Goal: Task Accomplishment & Management: Manage account settings

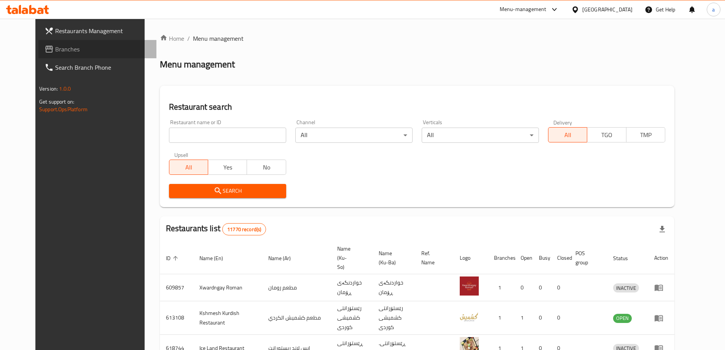
click at [64, 52] on span "Branches" at bounding box center [102, 49] width 95 height 9
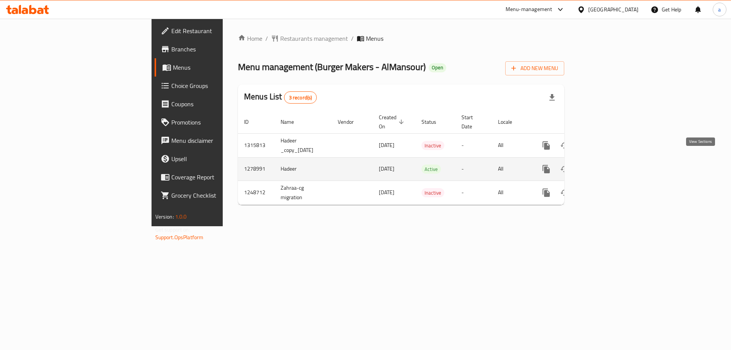
click at [605, 164] on icon "enhanced table" at bounding box center [600, 168] width 9 height 9
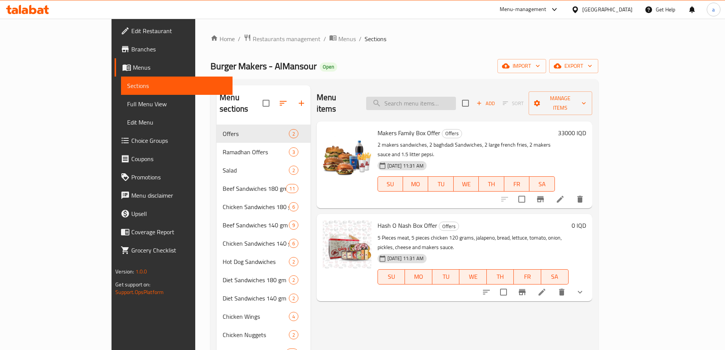
click at [456, 99] on input "search" at bounding box center [411, 103] width 90 height 13
paste input "بطاطا عادي بلجبن"
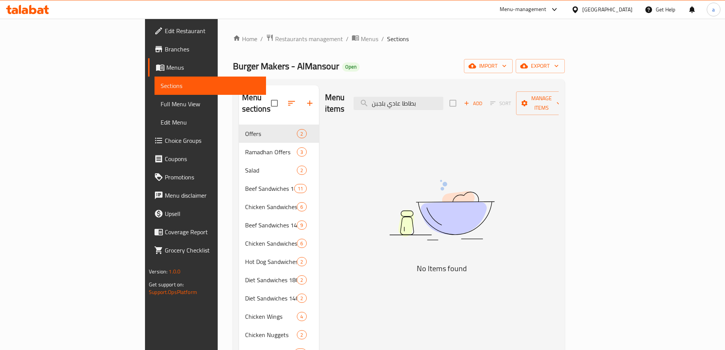
drag, startPoint x: 470, startPoint y: 101, endPoint x: 424, endPoint y: 105, distance: 46.2
click at [424, 105] on div "Menu items بطاطا عادي بلجبن Add Sort Manage items" at bounding box center [442, 103] width 234 height 36
paste input "Regular potatoes with cheese"
click at [443, 99] on input "Regular potatoes with cheese" at bounding box center [398, 103] width 90 height 13
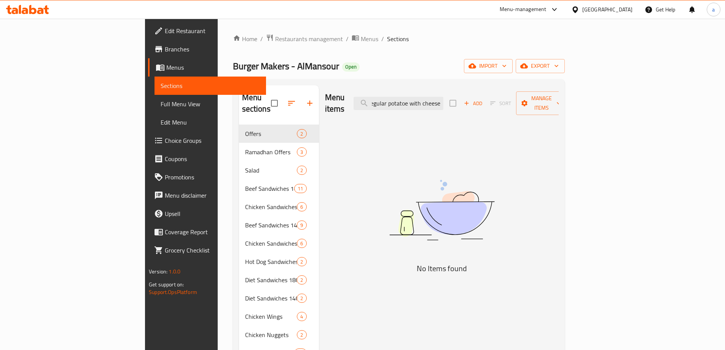
type input "Regular potato with cheese"
click at [430, 100] on input "Regular potato with cheese" at bounding box center [398, 103] width 90 height 13
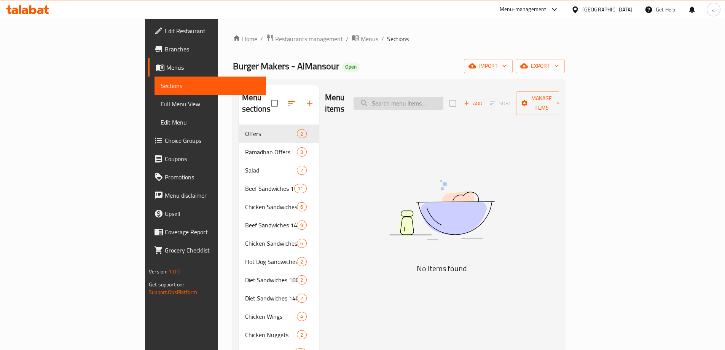
scroll to position [0, 0]
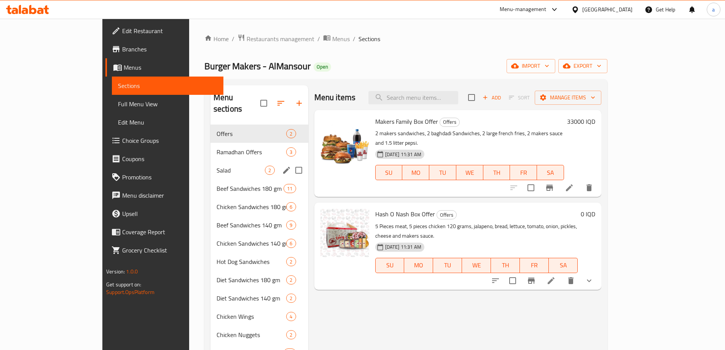
click at [210, 161] on div "Salad 2" at bounding box center [259, 170] width 98 height 18
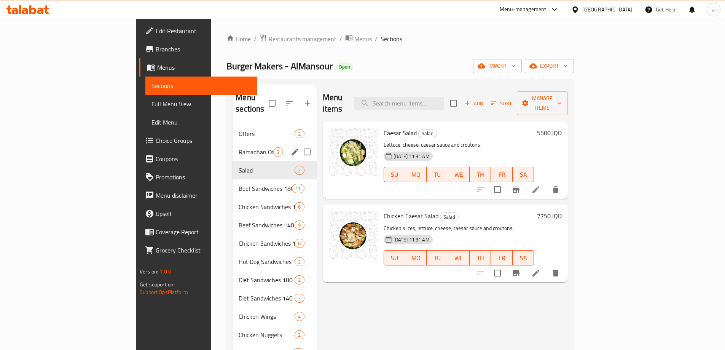
click at [239, 147] on span "Ramadhan Offers" at bounding box center [256, 151] width 35 height 9
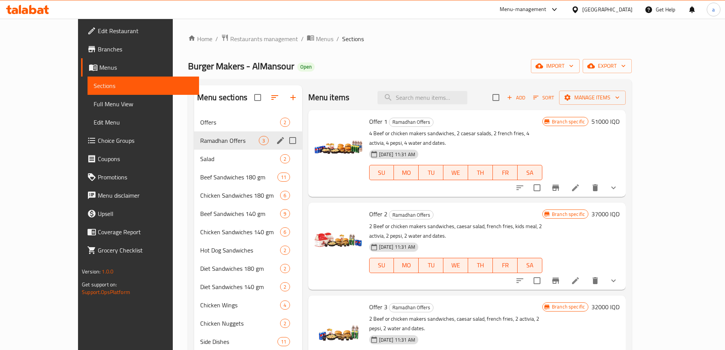
click at [194, 150] on div "Salad 2" at bounding box center [248, 159] width 108 height 18
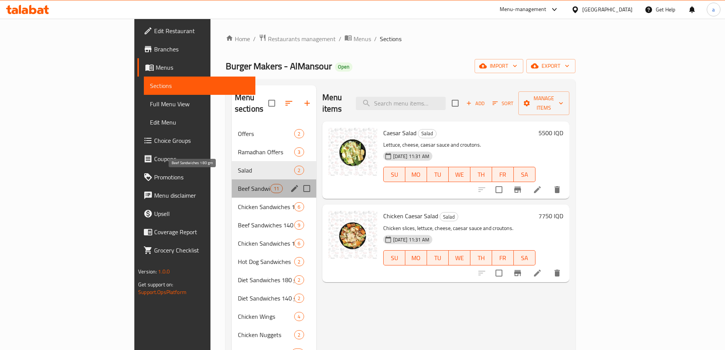
click at [238, 184] on span "Beef Sandwiches 180 gm" at bounding box center [254, 188] width 32 height 9
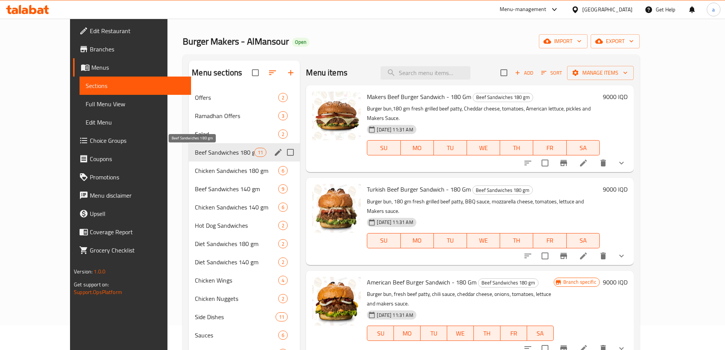
scroll to position [107, 0]
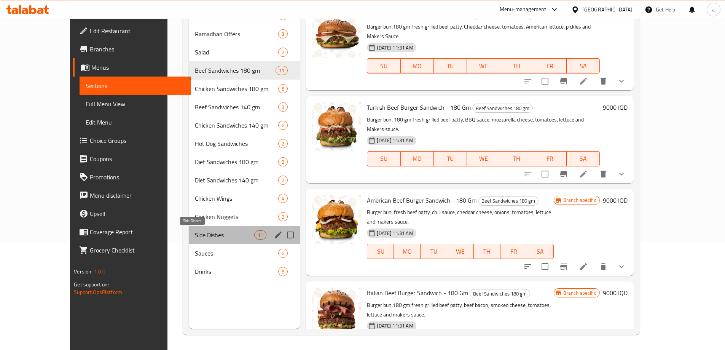
click at [204, 233] on span "Side Dishes" at bounding box center [224, 234] width 59 height 9
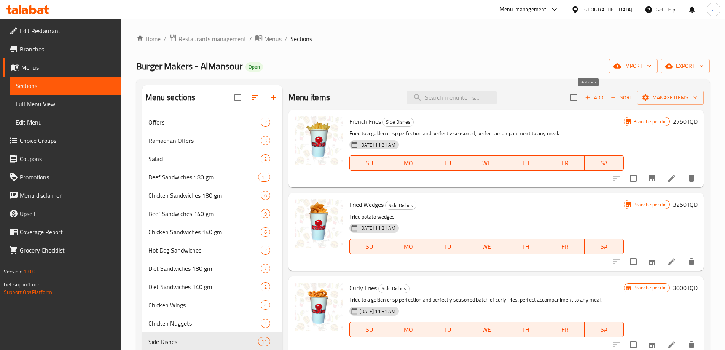
click at [593, 100] on span "Add" at bounding box center [594, 97] width 21 height 9
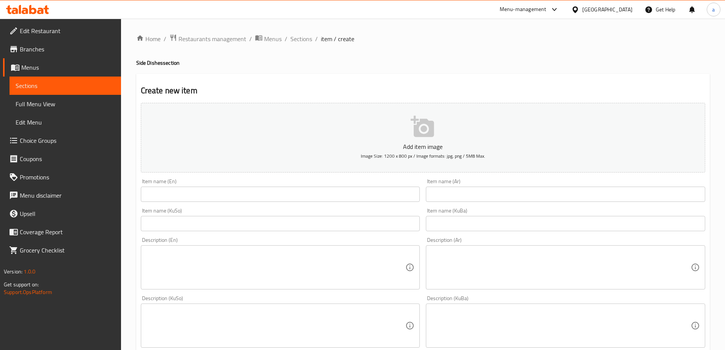
click at [355, 193] on input "text" at bounding box center [280, 193] width 279 height 15
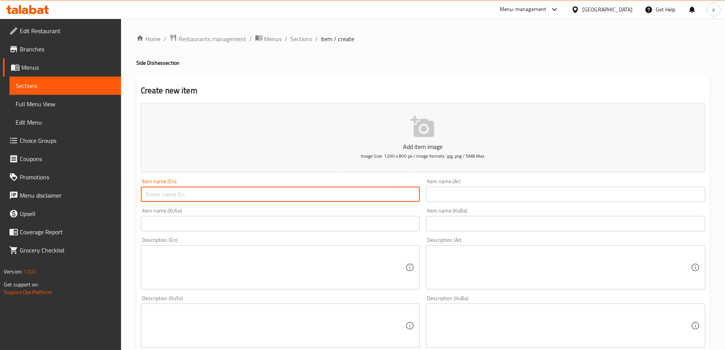
paste input "Regular potatoes with cheese"
type input "Regular potatoes with cheese"
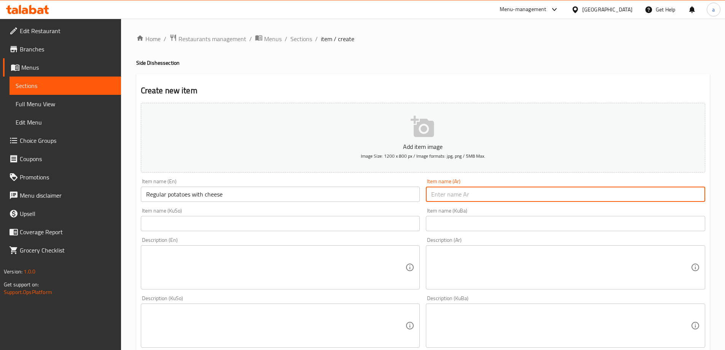
click at [470, 197] on input "text" at bounding box center [565, 193] width 279 height 15
paste input "بطاطا عادي بلجبن"
type input "بطاطا عادي بلجبن"
click at [382, 220] on input "text" at bounding box center [280, 223] width 279 height 15
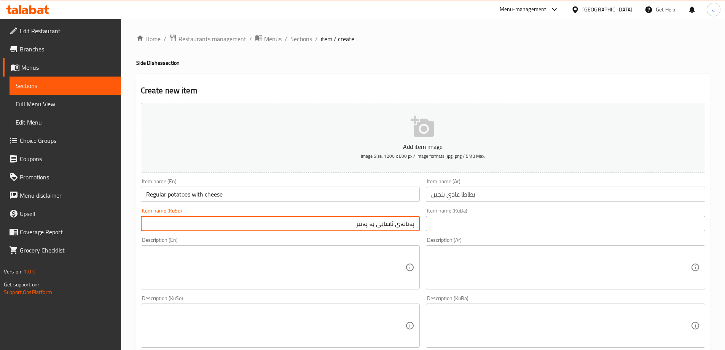
type input "پەتاتەی ئاسایی بە پەنیر"
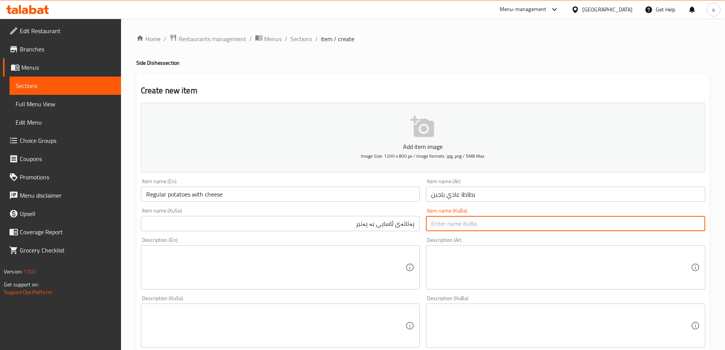
drag, startPoint x: 492, startPoint y: 224, endPoint x: 473, endPoint y: 226, distance: 18.7
click at [492, 224] on input "text" at bounding box center [565, 223] width 279 height 15
paste input "پەتاتەی ئاسایی بە پەنیر"
type input "پەتاتەی ئاسایی بە پەنیر"
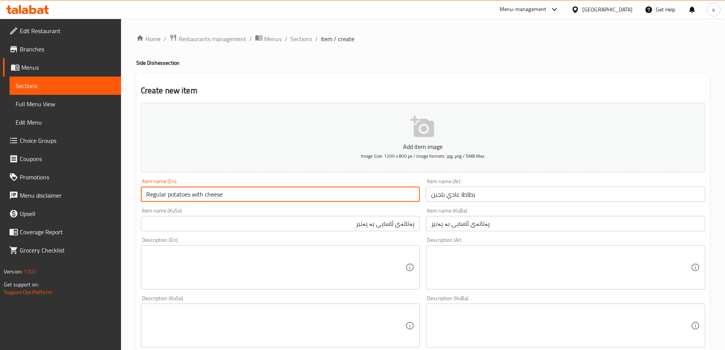
click at [158, 195] on input "Regular potatoes with cheese" at bounding box center [280, 193] width 279 height 15
click at [157, 195] on input "Regular potatoes with cheese" at bounding box center [280, 193] width 279 height 15
click at [269, 222] on input "پەتاتەی ئاسایی بە پەنیر" at bounding box center [280, 223] width 279 height 15
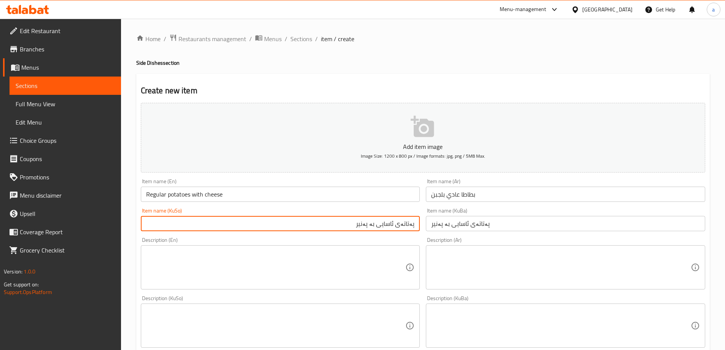
click at [189, 194] on input "Regular potatoes with cheese" at bounding box center [280, 193] width 279 height 15
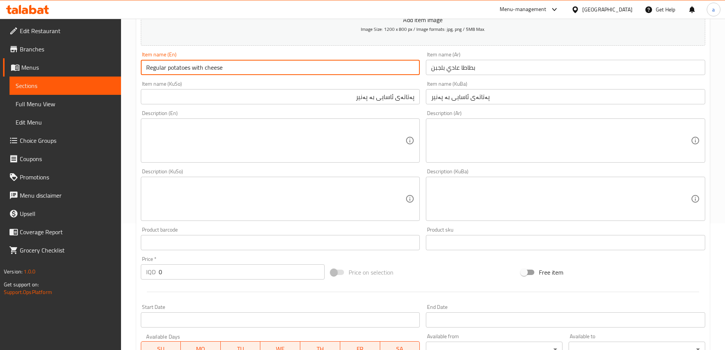
scroll to position [254, 0]
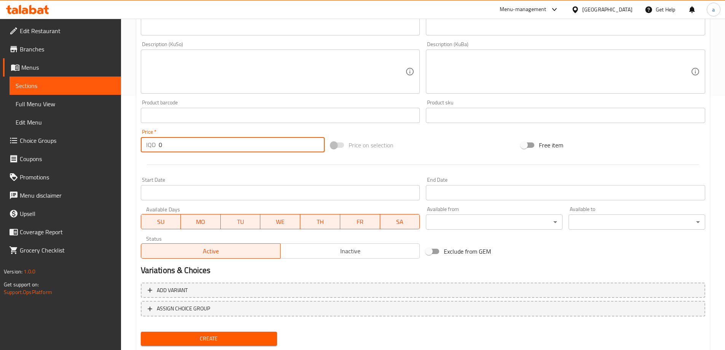
drag, startPoint x: 173, startPoint y: 140, endPoint x: 138, endPoint y: 140, distance: 34.2
click at [138, 140] on div "Price   * IQD 0 Price *" at bounding box center [233, 140] width 190 height 29
paste input "375"
type input "3750"
click at [233, 342] on span "Create" at bounding box center [209, 339] width 124 height 10
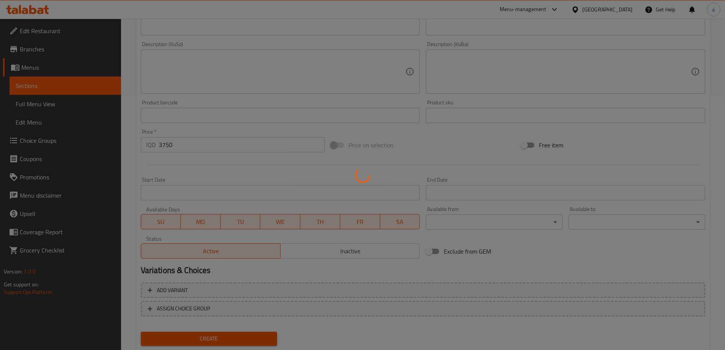
type input "0"
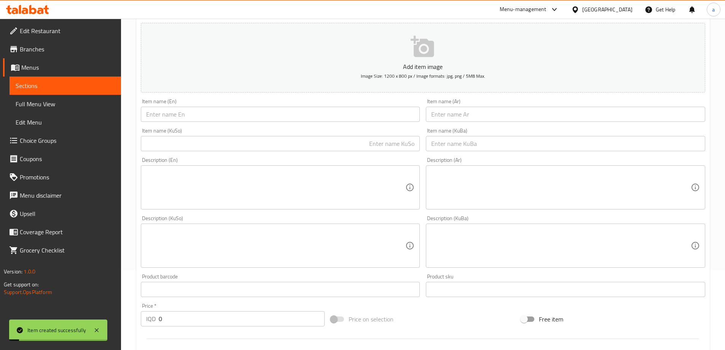
scroll to position [0, 0]
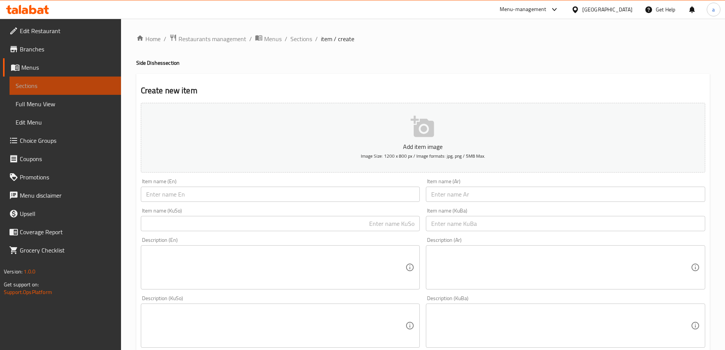
click at [101, 93] on link "Sections" at bounding box center [65, 85] width 111 height 18
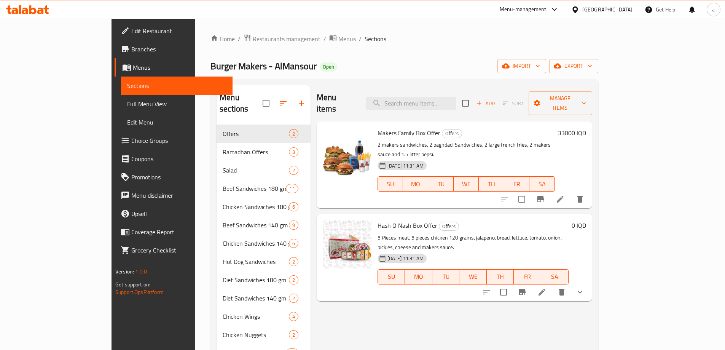
click at [121, 95] on link "Full Menu View" at bounding box center [176, 104] width 111 height 18
click at [127, 103] on span "Full Menu View" at bounding box center [176, 103] width 99 height 9
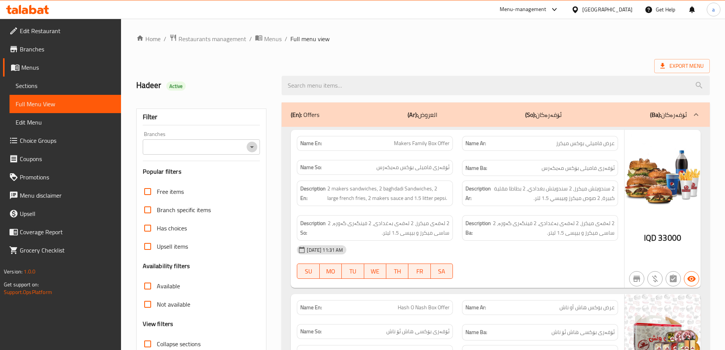
click at [251, 146] on icon "Open" at bounding box center [252, 147] width 4 height 2
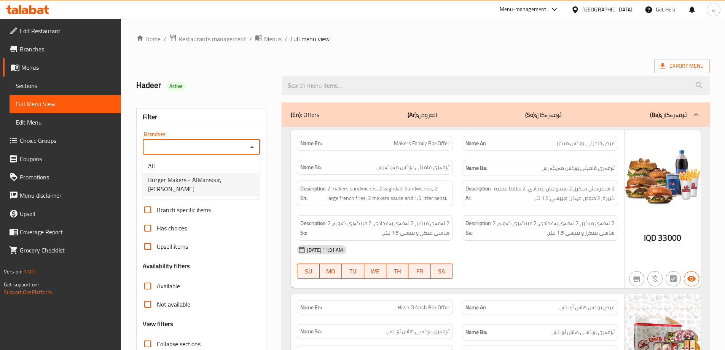
click at [209, 185] on span "Burger Makers - AlMansour, Al Mansur" at bounding box center [200, 184] width 105 height 18
type input "Burger Makers - AlMansour, Al Mansur"
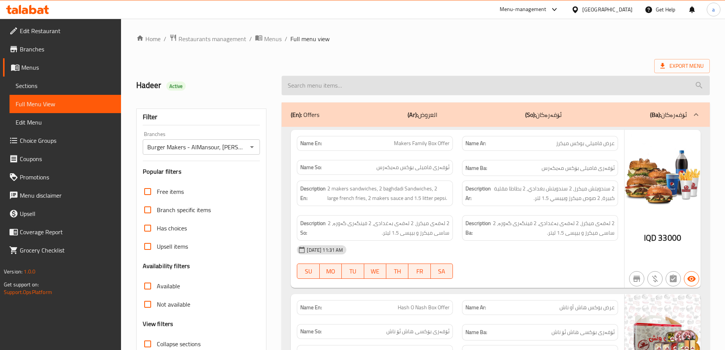
click at [374, 84] on input "search" at bounding box center [496, 85] width 428 height 19
paste input "Regular potatoes with cheese"
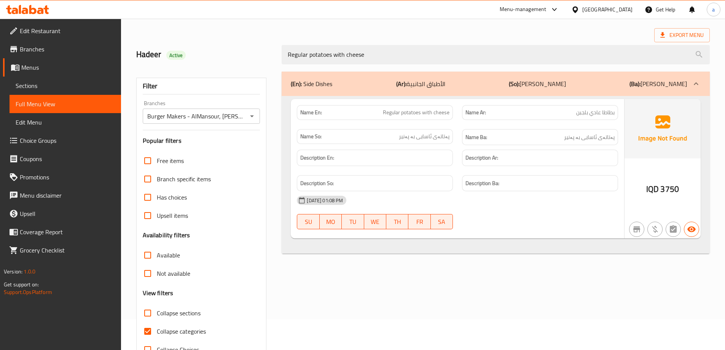
scroll to position [55, 0]
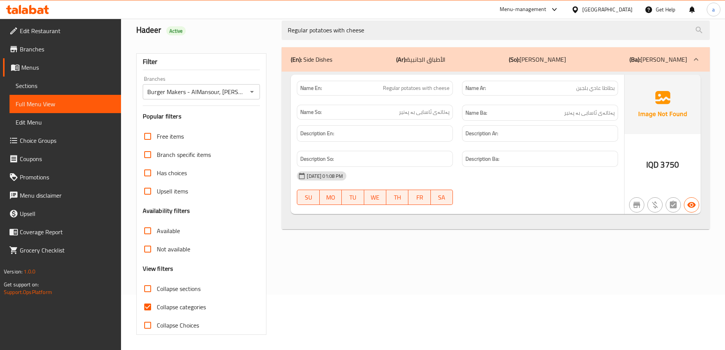
type input "Regular potatoes with cheese"
click at [196, 309] on span "Collapse categories" at bounding box center [181, 306] width 49 height 9
click at [157, 309] on input "Collapse categories" at bounding box center [147, 307] width 18 height 18
checkbox input "false"
click at [77, 83] on span "Sections" at bounding box center [65, 85] width 99 height 9
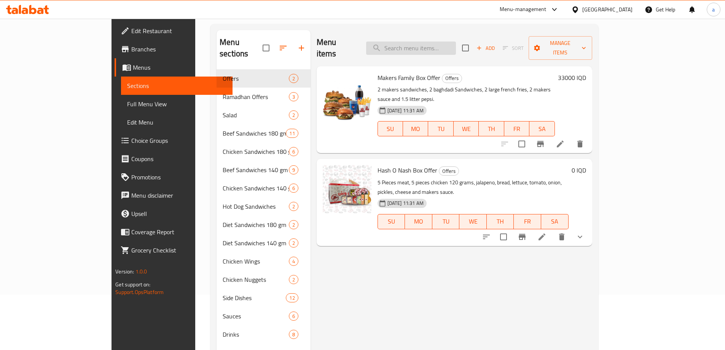
click at [456, 43] on input "search" at bounding box center [411, 47] width 90 height 13
paste input "Regular potatoes with cheese"
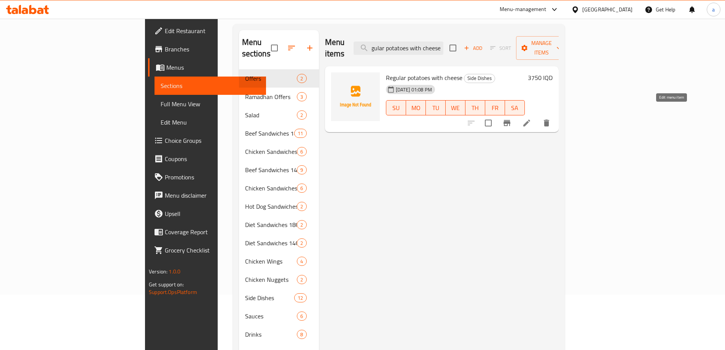
type input "Regular potatoes with cheese"
click at [531, 118] on icon at bounding box center [526, 122] width 9 height 9
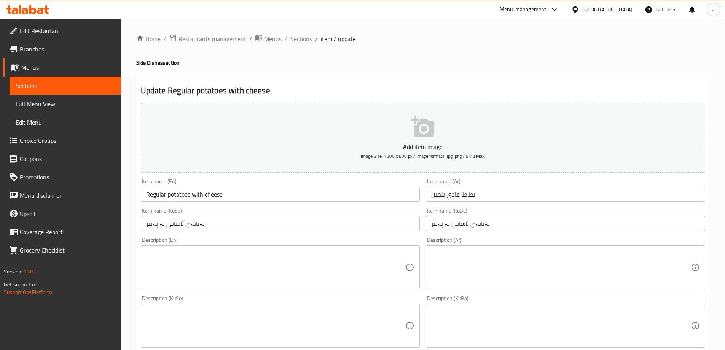
click at [441, 197] on input "بطاطا عادي بلجبن" at bounding box center [565, 193] width 279 height 15
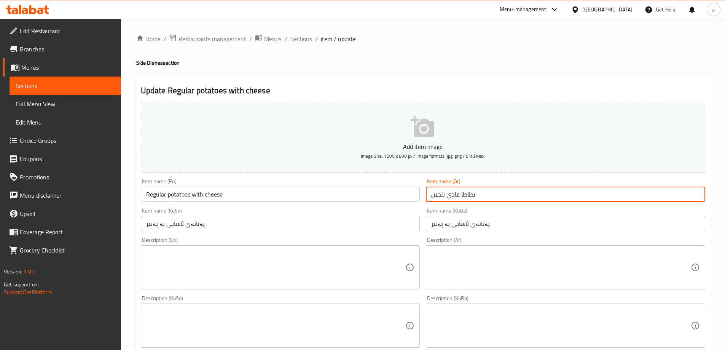
click at [443, 194] on input "بطاطا عادي بلجبن" at bounding box center [565, 193] width 279 height 15
type input "بطاطا عادي بالجبن"
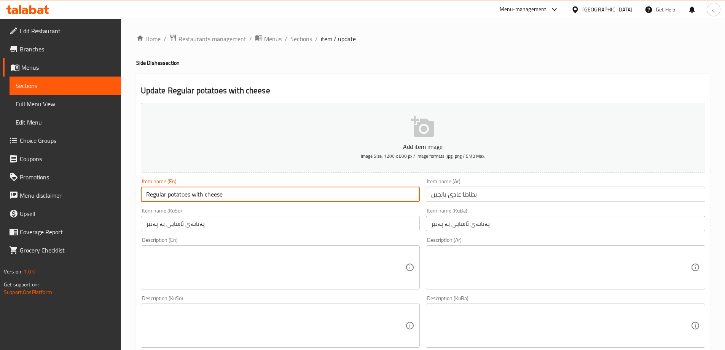
click at [170, 195] on input "Regular potatoes with cheese" at bounding box center [280, 193] width 279 height 15
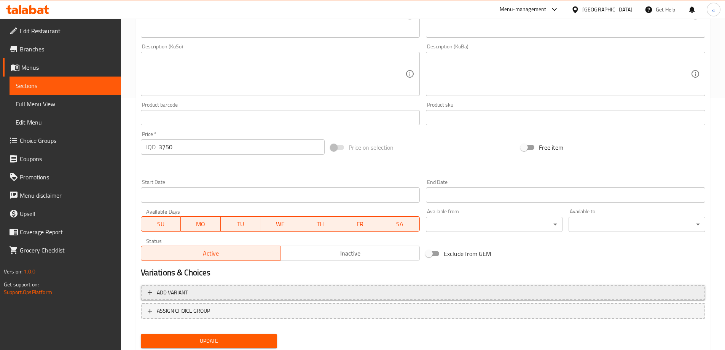
scroll to position [254, 0]
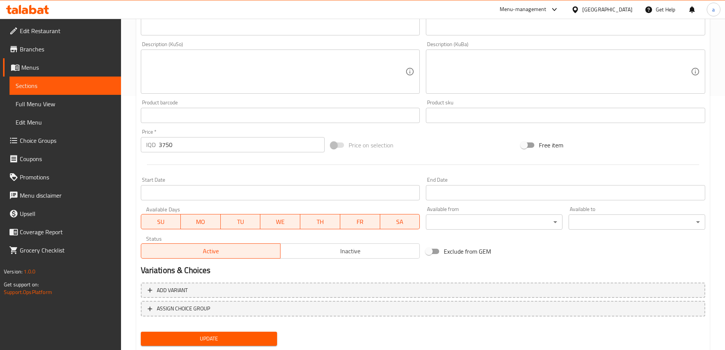
type input "Regular Potatoes With Cheese"
click at [244, 331] on button "Update" at bounding box center [209, 338] width 137 height 14
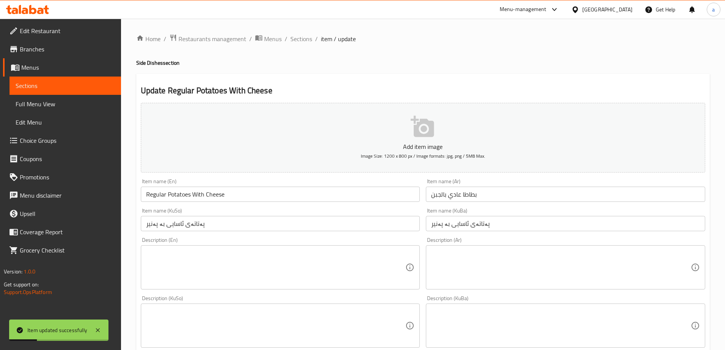
click at [77, 98] on link "Full Menu View" at bounding box center [65, 104] width 111 height 18
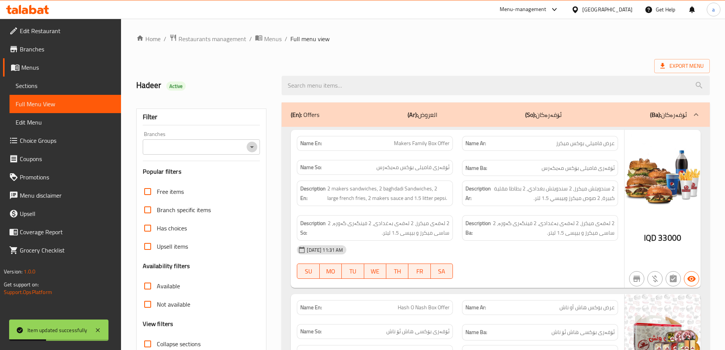
click at [251, 147] on icon "Open" at bounding box center [251, 146] width 9 height 9
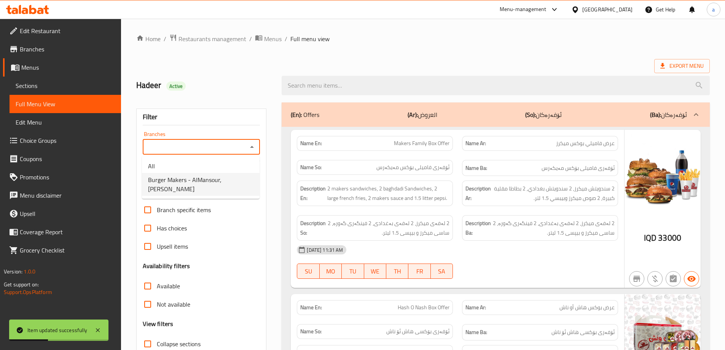
click at [239, 177] on span "Burger Makers - AlMansour, Al Mansur" at bounding box center [200, 184] width 105 height 18
type input "Burger Makers - AlMansour, Al Mansur"
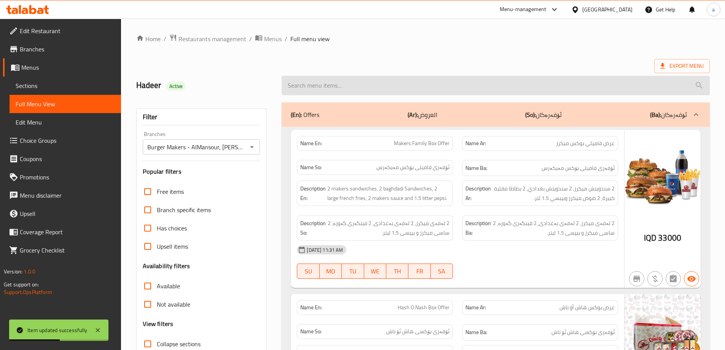
click at [362, 89] on input "search" at bounding box center [496, 85] width 428 height 19
paste input "Regular potatoes with cheese"
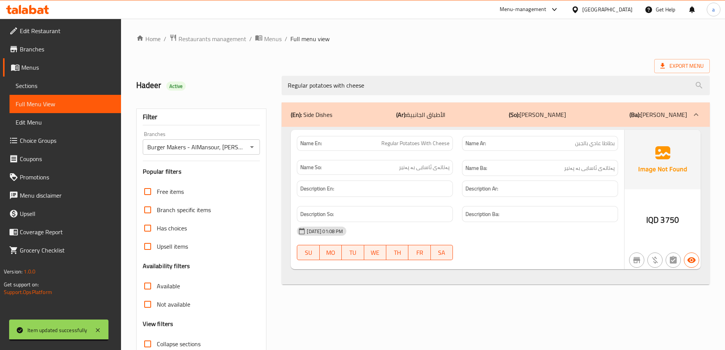
type input "Regular potatoes with cheese"
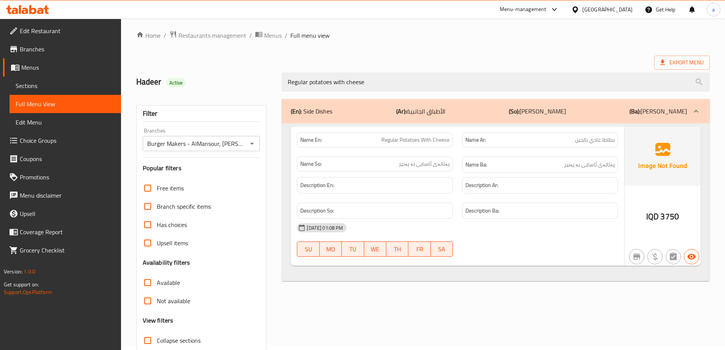
scroll to position [55, 0]
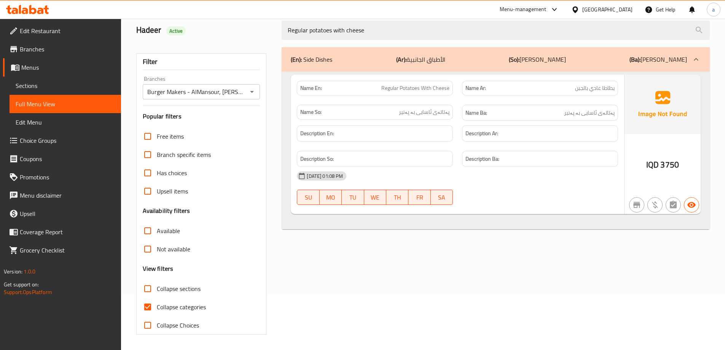
click at [191, 307] on span "Collapse categories" at bounding box center [181, 306] width 49 height 9
click at [157, 307] on input "Collapse categories" at bounding box center [147, 307] width 18 height 18
checkbox input "false"
click at [24, 6] on icon at bounding box center [27, 9] width 43 height 9
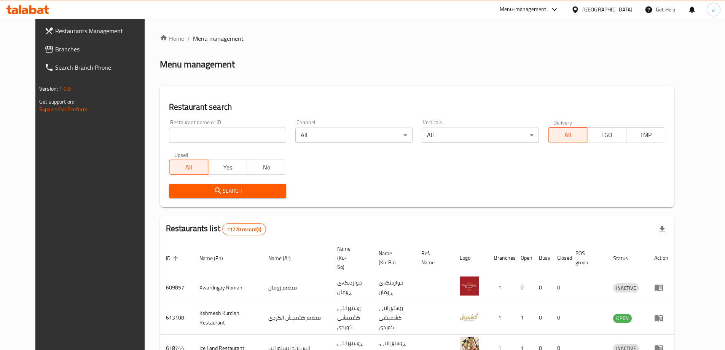
click at [67, 51] on span "Branches" at bounding box center [102, 49] width 95 height 9
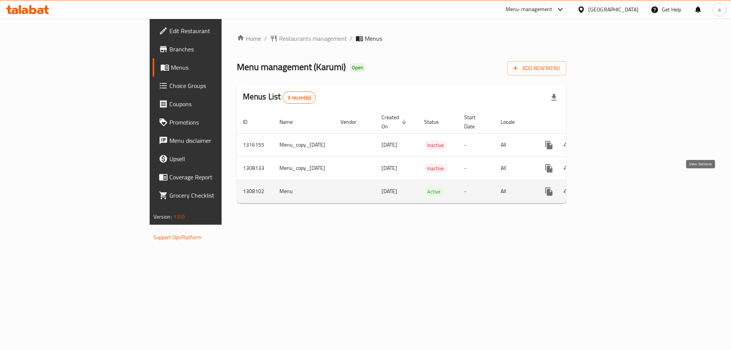
click at [613, 185] on link "enhanced table" at bounding box center [603, 191] width 18 height 18
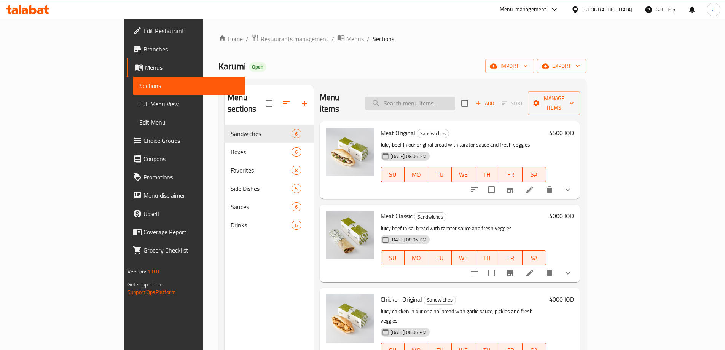
click at [446, 97] on input "search" at bounding box center [410, 103] width 90 height 13
paste input "Falafel Original"
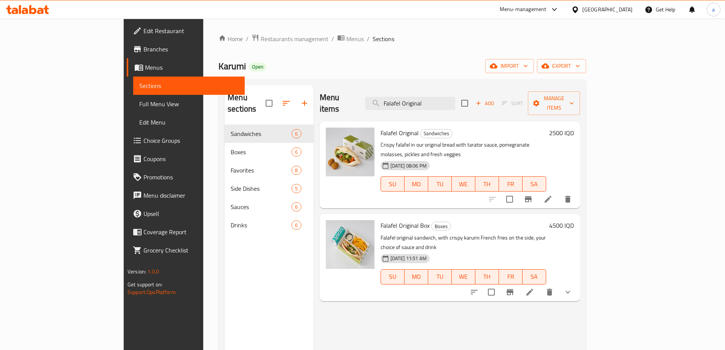
type input "Falafel Original"
click at [559, 192] on li at bounding box center [547, 199] width 21 height 14
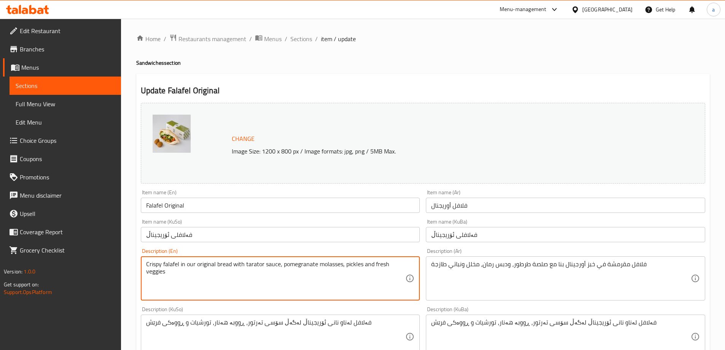
click at [209, 271] on textarea "Crispy falafel in our original bread with tarator sauce, pomegranate molasses, …" at bounding box center [275, 278] width 259 height 36
paste textarea "Falafel in our original bread with our special sauce and fresh veggies."
type textarea "Crispy Falafel in our original bread with our special sauce and fresh veggies."
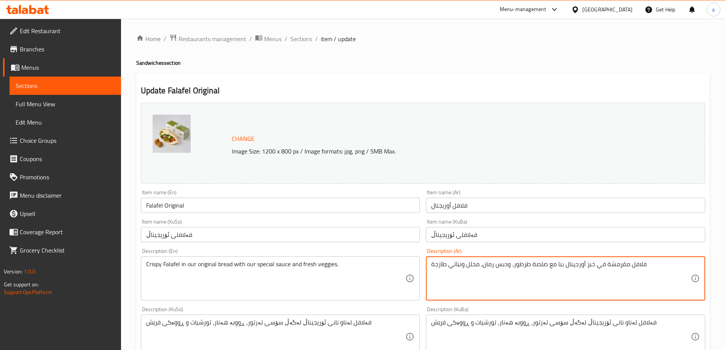
click at [495, 266] on textarea "فلافل مقرمشة في خبز أورجينال بنا مع صلصة طرطور، ودبس رمان، مخلل ونباتي طازجة" at bounding box center [560, 278] width 259 height 36
paste textarea "مون كرومي الخاص مع صلصتنا المميزة والخضروات ال"
type textarea "فلافل مقرمشة في صمون كرومي الخاص مع صلصتنا المميزة والخضروات الطازجة"
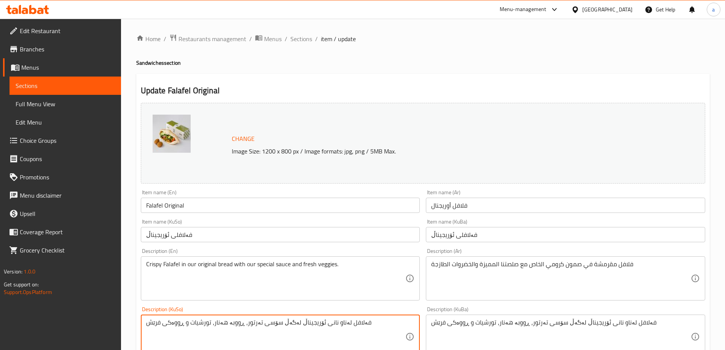
click at [311, 320] on textarea "فەلافل لەناو نانی ئۆریجیناڵ لەگەڵ سۆسی تەرتور، ڕووبە هەنار، تورشیات و ڕووەکی فر…" at bounding box center [275, 336] width 259 height 36
paste textarea "سەموونی تایبەتی کەروومی لەگەل سۆسی تایبەت و سەوزە"
type textarea "فەلافل لەناو سەموونی تایبەتی کەروومی لەگەل سۆسی تایبەت و سەوزەی فرێش"
click at [472, 325] on textarea "فەلافل لەناو نانی ئۆریجیناڵ لەگەڵ سۆسی تەرتور، ڕووبە هەنار، تورشیات و ڕووەکی فر…" at bounding box center [560, 336] width 259 height 36
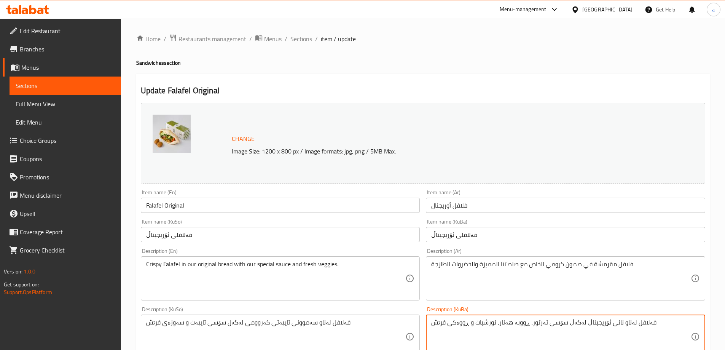
click at [472, 325] on textarea "فەلافل لەناو نانی ئۆریجیناڵ لەگەڵ سۆسی تەرتور، ڕووبە هەنار، تورشیات و ڕووەکی فر…" at bounding box center [560, 336] width 259 height 36
paste textarea "سەموونی تایبەتی کەروومی لەگەل سۆسی تایبەت و سەوزە"
type textarea "فەلافل لەناو سەموونی تایبەتی کەروومی لەگەل سۆسی تایبەت و سەوزەی فرێش"
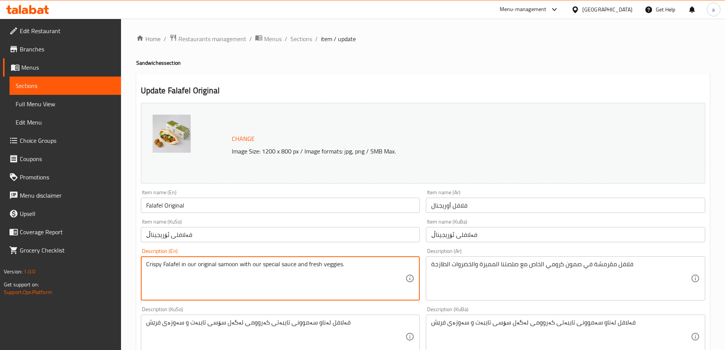
scroll to position [127, 0]
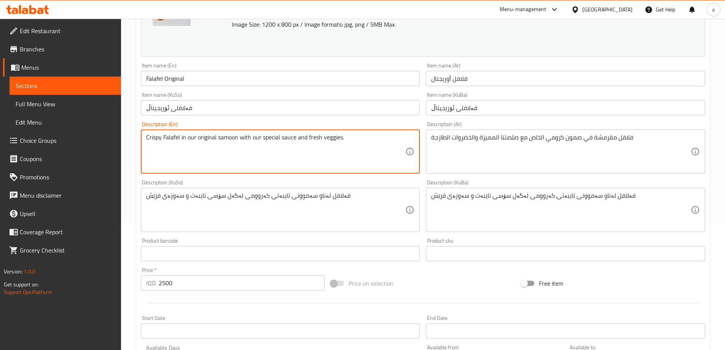
click at [329, 138] on textarea "Crispy Falafel in our original samoon with our special sauce and fresh veggies." at bounding box center [275, 152] width 259 height 36
click at [347, 128] on div "Description (En) Crispy Falafel in our original samoon with our special sauce a…" at bounding box center [280, 147] width 279 height 52
type textarea "Crispy Falafel in our original samoon with our special sauce and fresh veggies"
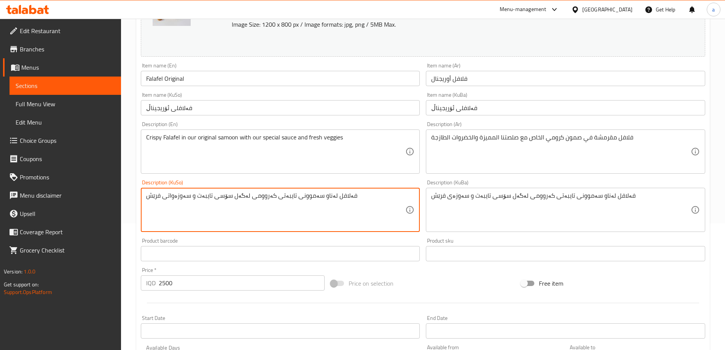
click at [271, 192] on textarea "فەلافل لەناو سەموونی تایبەتی کەروومی لەگەل سۆسی تایبەت و سەوزەواتی فرێش" at bounding box center [275, 210] width 259 height 36
type textarea "فەلافل لەناو سەموونی تایبەتی کەروومی لەگەل سۆسی تایبەت و سەوزەواتی فرێش"
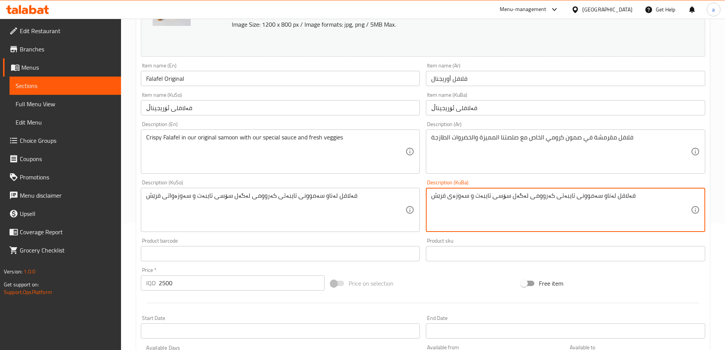
click at [485, 198] on textarea "فەلافل لەناو سەموونی تایبەتی کەروومی لەگەل سۆسی تایبەت و سەوزەی فرێش" at bounding box center [560, 210] width 259 height 36
paste textarea "وات"
type textarea "فەلافل لەناو سەموونی تایبەتی کەروومی لەگەل سۆسی تایبەت و سەوزەواتی فرێش"
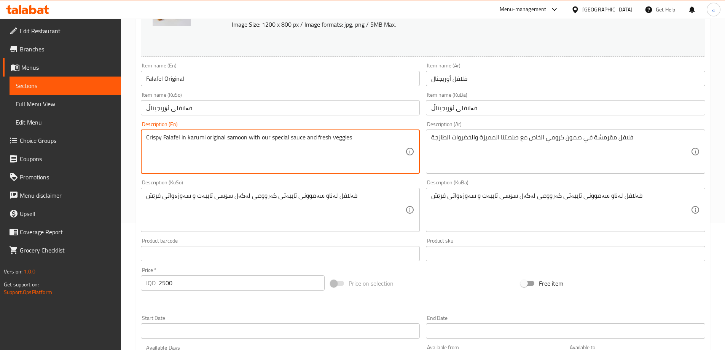
type textarea "Crispy Falafel in karumi original samoon with our special sauce and fresh veggi…"
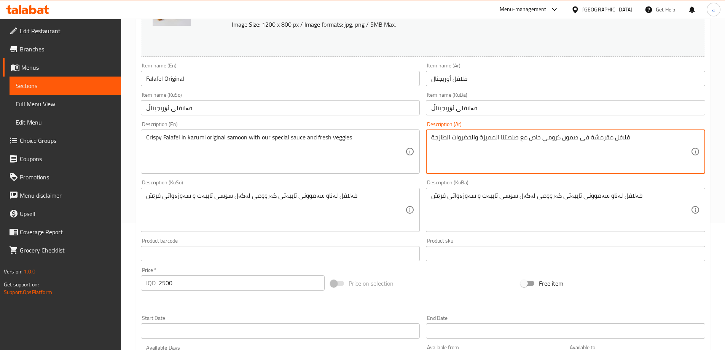
click at [471, 138] on textarea "فلافل مقرمشة في صمون كرومي خاص مع صلصتنا المميزة والخضروات الطازجة" at bounding box center [560, 152] width 259 height 36
type textarea "فلافل مقرمشة في صمون كرومي خاص مع صلصتنا المميزة وخضروات الطازجة"
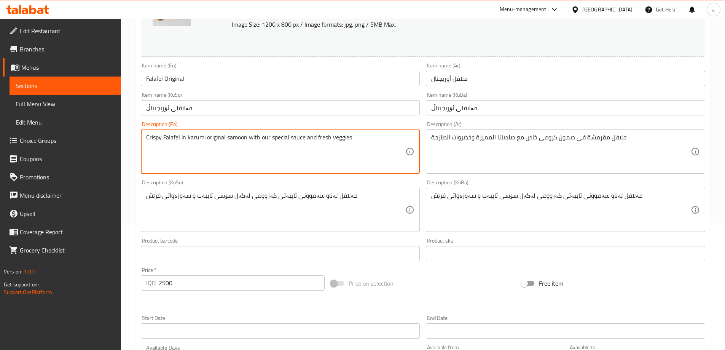
drag, startPoint x: 369, startPoint y: 138, endPoint x: 331, endPoint y: 140, distance: 38.1
click at [331, 140] on textarea "Crispy Falafel in karumi original samoon with our special sauce and fresh veggi…" at bounding box center [275, 152] width 259 height 36
paste textarea "Vegetable"
type textarea "Crispy Falafel in karumi original samoon with our special sauce and fresh Veget…"
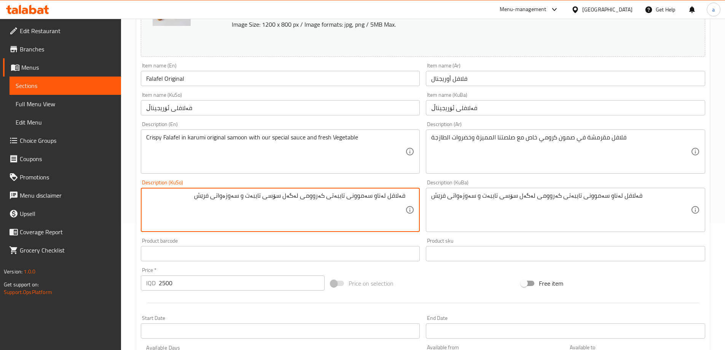
click at [388, 196] on textarea "فەلافل لەناو سەموونی تایبەتی کەروومی لەگەل سۆسی تایبەت و سەوزەواتی فرێش" at bounding box center [275, 210] width 259 height 36
drag, startPoint x: 312, startPoint y: 197, endPoint x: 328, endPoint y: 198, distance: 16.0
click at [328, 198] on textarea "فەلافل خرمەدار لەناو سەموونی تایبەتی کەروومی لەگەل سۆسی تایبەت و سەوزەواتی فرێش" at bounding box center [275, 210] width 259 height 36
type textarea "فەلافل خرمەدار لەناو سەموونی کەروومی لەگەل سۆسی تایبەت و سەوزەواتی فرێش"
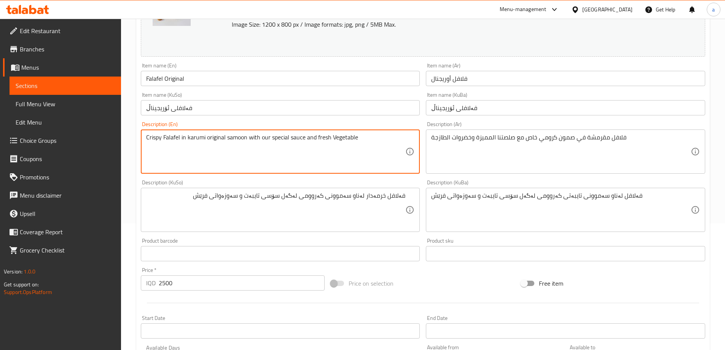
drag, startPoint x: 224, startPoint y: 137, endPoint x: 207, endPoint y: 142, distance: 17.7
type textarea "Crispy Falafel in karumi samoon with our special sauce and fresh Vegetable"
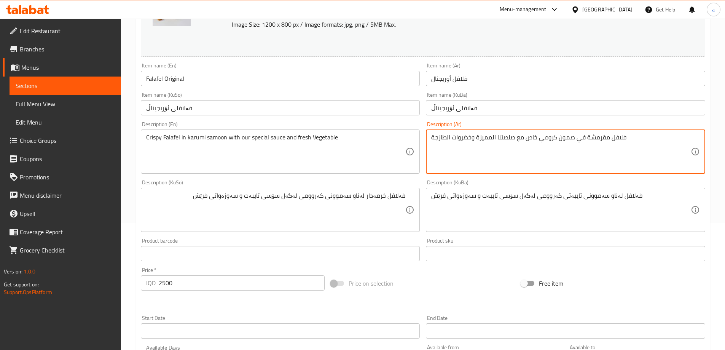
drag, startPoint x: 525, startPoint y: 138, endPoint x: 538, endPoint y: 138, distance: 12.9
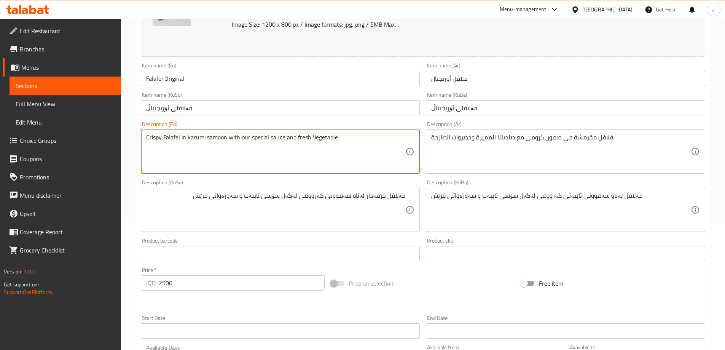
click at [263, 138] on textarea "Crispy Falafel in karumi samoon with our special sauce and fresh Vegetable" at bounding box center [275, 152] width 259 height 36
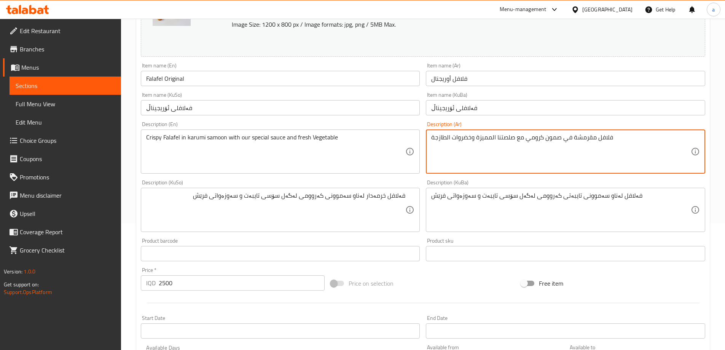
click at [498, 139] on textarea "فلافل مقرمشة في صمون كرومي مع صلصتنا المميزة وخضروات الطازجة" at bounding box center [560, 152] width 259 height 36
paste textarea "سبيشيال"
click at [544, 140] on textarea "فلافل مقرمشة في صمون كرومي مع صلصة سبيشيال المميزة وخضروات الطازجة" at bounding box center [560, 152] width 259 height 36
type textarea "فلافل مقرمشة في صمون كرومي مع صلصة سبيشيال وخضروات الطازجة"
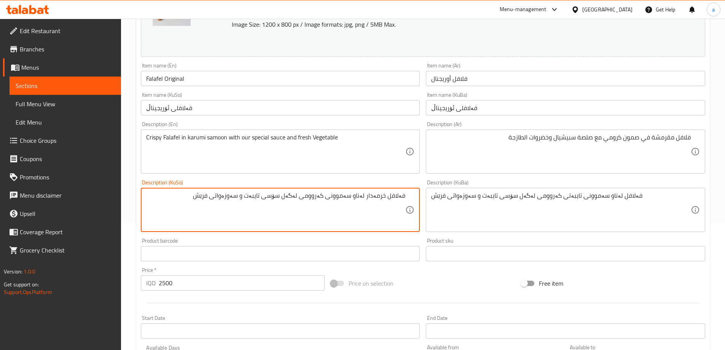
click at [262, 193] on textarea "فەلافل خرمەدار لەناو سەموونی کەروومی لەگەل سۆسی تایبەت و سەوزەواتی فرێش" at bounding box center [275, 210] width 259 height 36
paste textarea "پێشەڵ"
type textarea "فەلافل خرمەدار لەناو سەموونی کەروومی لەگەل سۆسی سپێشەڵ و سەوزەواتی فرێش"
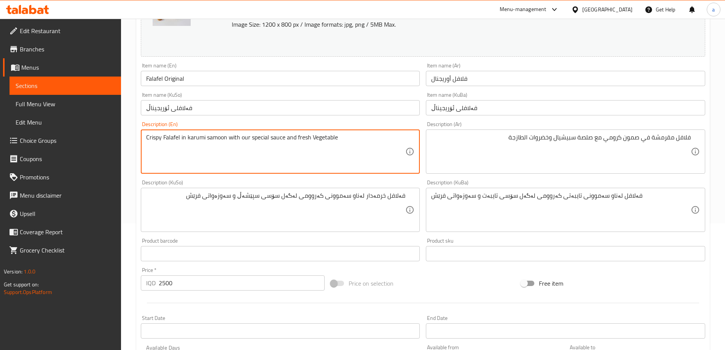
click at [248, 137] on textarea "Crispy Falafel in karumi samoon with our special sauce and fresh Vegetable" at bounding box center [275, 152] width 259 height 36
type textarea "Crispy Falafel in karumi samoon with special sauce and fresh Vegetable"
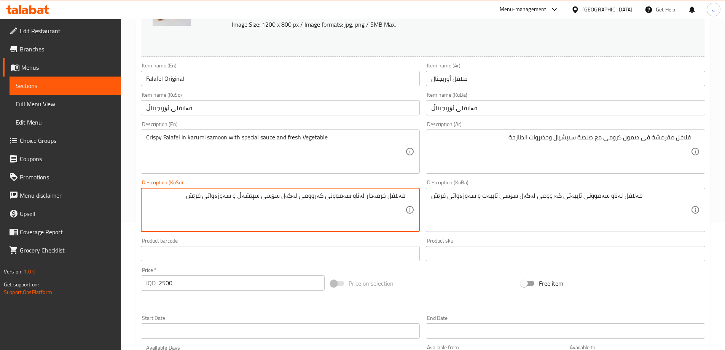
click at [274, 196] on textarea "فەلافل خرمەدار لەناو سەموونی کەروومی لەگەل سۆسی سپێشەڵ و سەوزەواتی فرێش" at bounding box center [275, 210] width 259 height 36
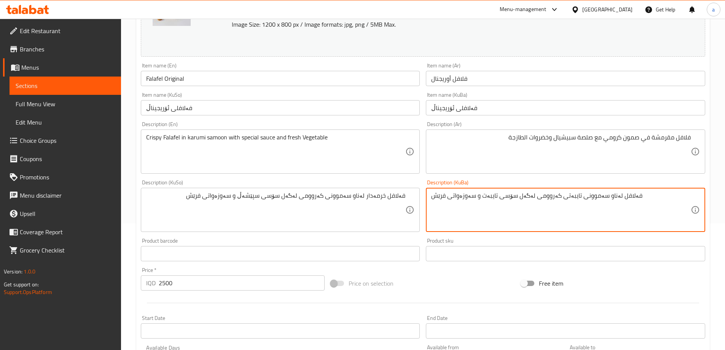
click at [559, 201] on textarea "فەلافل لەناو سەموونی تایبەتی کەروومی لەگەل سۆسی تایبەت و سەوزەواتی فرێش" at bounding box center [560, 210] width 259 height 36
paste textarea "خرمەدار لەناو سەموونی کەروومی لەگەل سۆسی سپێشەڵ"
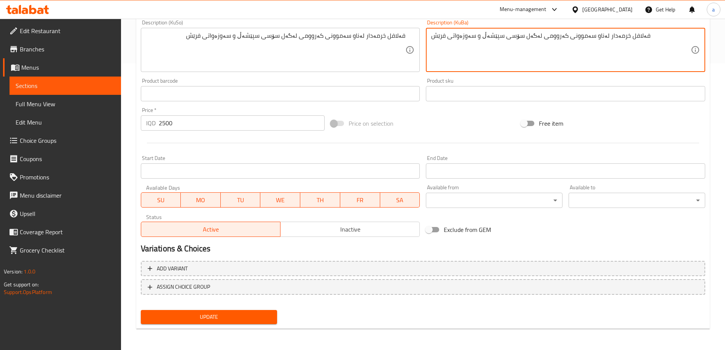
type textarea "فەلافل خرمەدار لەناو سەموونی کەروومی لەگەل سۆسی سپێشەڵ و سەوزەواتی فرێش"
click at [202, 317] on span "Update" at bounding box center [209, 317] width 124 height 10
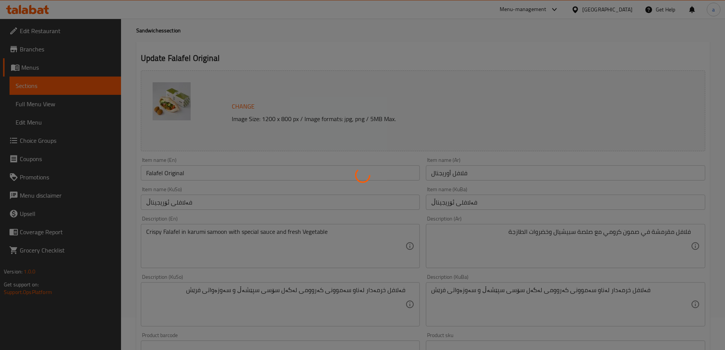
scroll to position [0, 0]
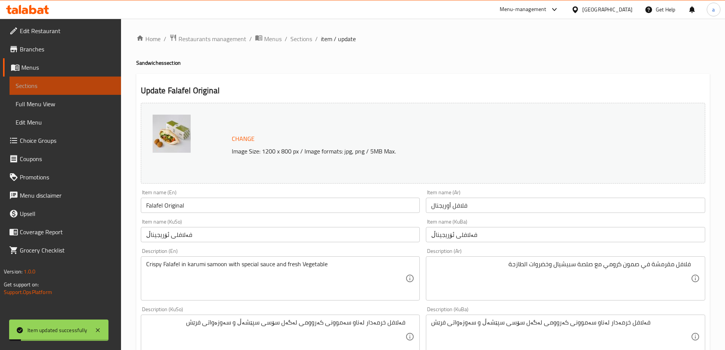
click at [60, 84] on span "Sections" at bounding box center [65, 85] width 99 height 9
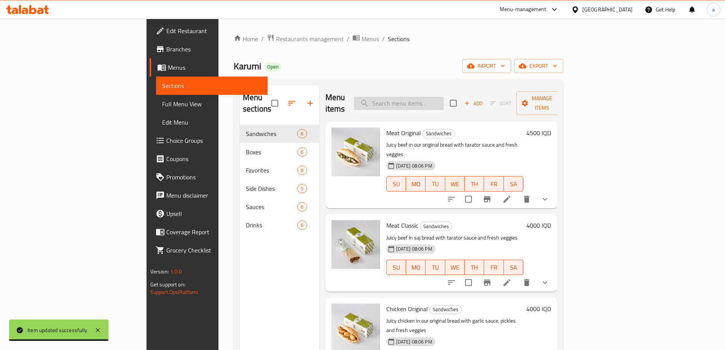
click at [444, 97] on input "search" at bounding box center [399, 103] width 90 height 13
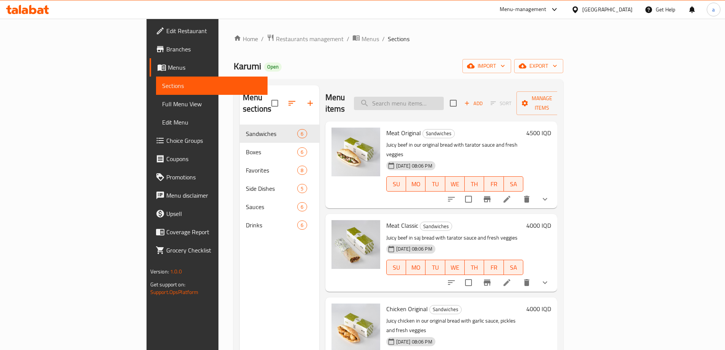
paste input "Chicken Original"
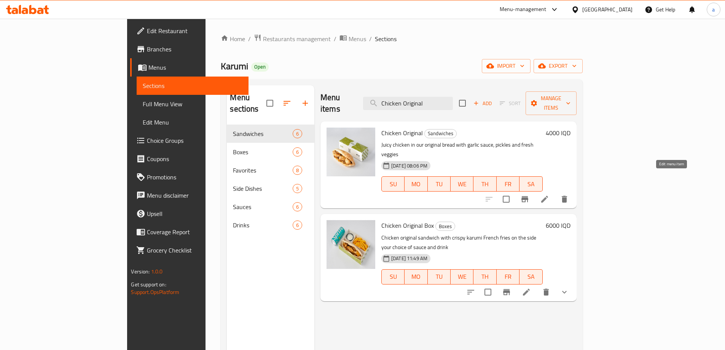
type input "Chicken Original"
click at [548, 196] on icon at bounding box center [544, 199] width 7 height 7
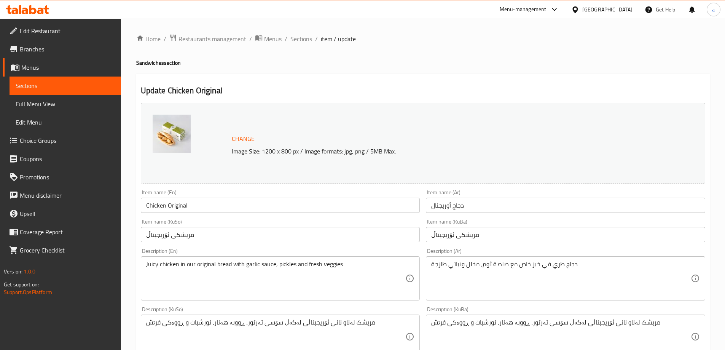
scroll to position [127, 0]
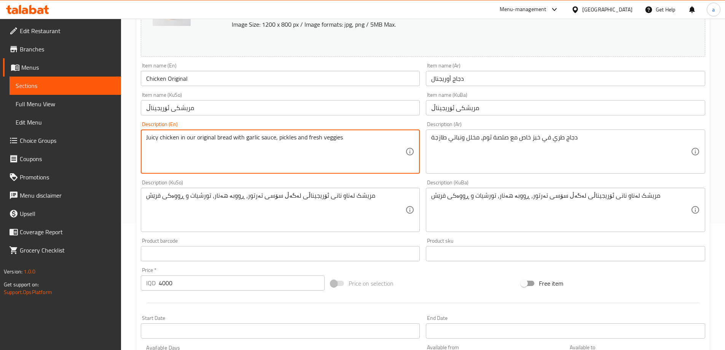
click at [247, 137] on textarea "Juicy chicken in our original bread with garlic sauce, pickles and fresh veggies" at bounding box center [275, 152] width 259 height 36
click at [247, 138] on textarea "Juicy chicken in our original bread with garlic sauce, pickles and fresh veggies" at bounding box center [275, 152] width 259 height 36
paste textarea "Chicken in our original bread with garlic sauce and pickles."
type textarea "Juicy Chicken in our original bread with garlic sauce and pickles."
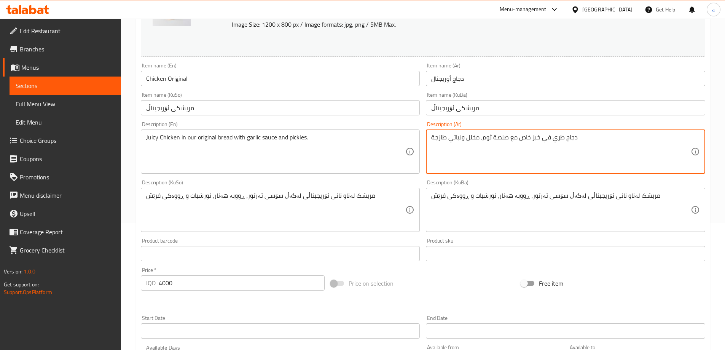
click at [472, 143] on textarea "دجاج طري في خبز خاص مع صلصة ثوم، مخلل ونباتي طازجة" at bounding box center [560, 152] width 259 height 36
paste textarea "مون كرومي الخاص مع صلصة الثوم ومخلل"
type textarea "دجاج طري في صمون كرومي الخاص مع صلصة الثوم ومخلل"
click at [310, 189] on div "مریشک لەناو نانی ئۆریجیناڵی لەگەڵ سۆسی تەرتور، ڕووبە هەنار، تورشیات و ڕووەکی فر…" at bounding box center [280, 210] width 279 height 44
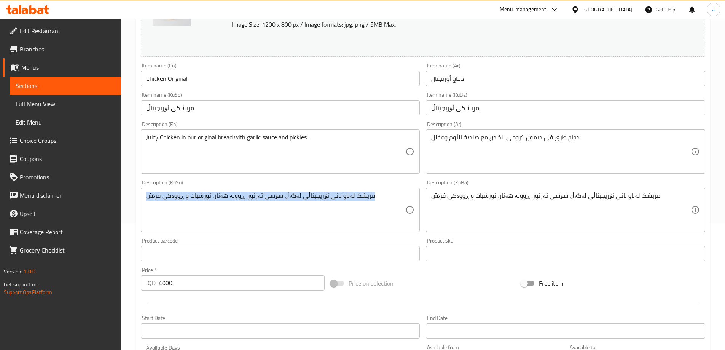
click at [310, 189] on div "مریشک لەناو نانی ئۆریجیناڵی لەگەڵ سۆسی تەرتور، ڕووبە هەنار، تورشیات و ڕووەکی فر…" at bounding box center [280, 210] width 279 height 44
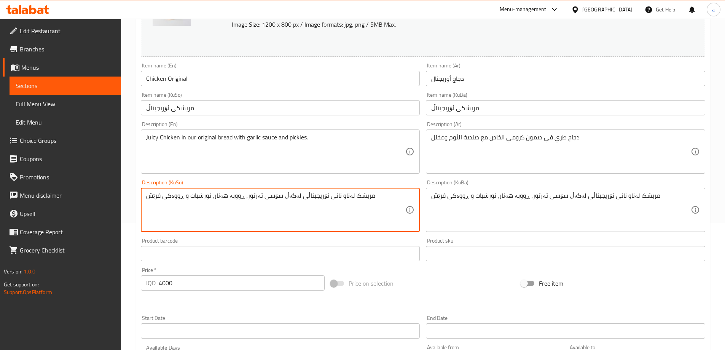
click at [309, 197] on textarea "مریشک لەناو نانی ئۆریجیناڵی لەگەڵ سۆسی تەرتور، ڕووبە هەنار، تورشیات و ڕووەکی فر…" at bounding box center [275, 210] width 259 height 36
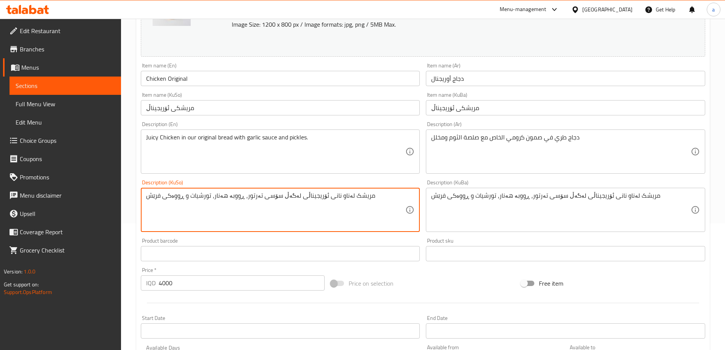
paste textarea "شاورمەی مریشک لەناو سەموونی تایبەتی کەروومی لەگەل سۆسی سیر و تورشی"
type textarea "شاورمەی مریشک لەناو سەموونی تایبەتی کەروومی لەگەل سۆسی سیر و تورشی"
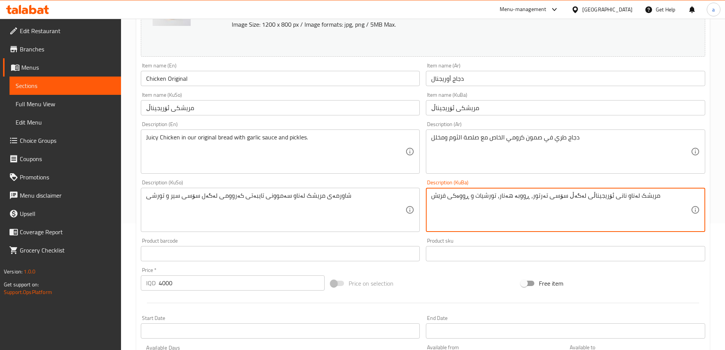
click at [500, 199] on textarea "مریشک لەناو نانی ئۆریجیناڵی لەگەڵ سۆسی تەرتور، ڕووبە هەنار، تورشیات و ڕووەکی فر…" at bounding box center [560, 210] width 259 height 36
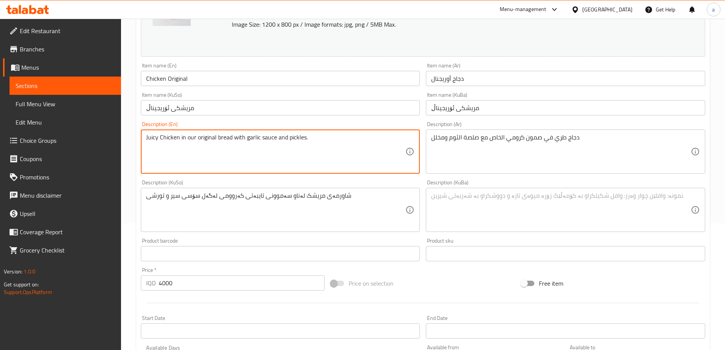
click at [213, 143] on textarea "Juicy Chicken in our original bread with garlic sauce and pickles." at bounding box center [275, 152] width 259 height 36
click at [218, 142] on textarea "Juicy Chicken in our original bread with garlic sauce and pickles." at bounding box center [275, 152] width 259 height 36
click at [219, 142] on textarea "Juicy Chicken in our original bread with garlic sauce and pickles." at bounding box center [275, 152] width 259 height 36
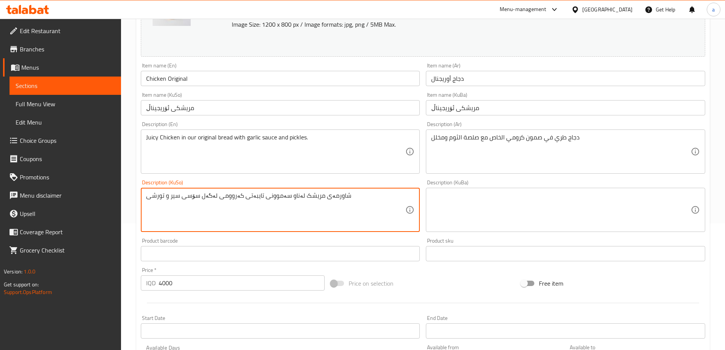
click at [278, 196] on textarea "شاورمەی مریشک لەناو سەموونی تایبەتی کەروومی لەگەل سۆسی سیر و تورشی" at bounding box center [275, 210] width 259 height 36
click at [280, 196] on textarea "شاورمەی مریشک لەناو سەموونی تایبەتی کەروومی لەگەل سۆسی سیر و تورشی" at bounding box center [275, 210] width 259 height 36
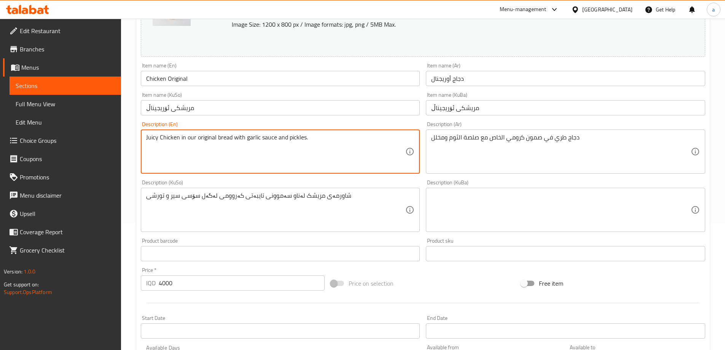
click at [153, 137] on textarea "Juicy Chicken in our original bread with garlic sauce and pickles." at bounding box center [275, 152] width 259 height 36
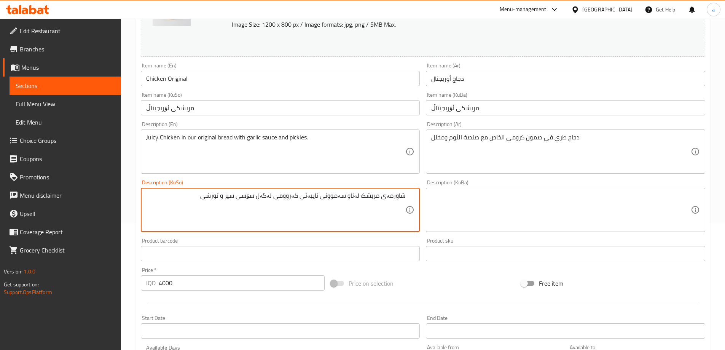
click at [400, 194] on textarea "شاورمەی مریشک لەناو سەموونی تایبەتی کەروومی لەگەل سۆسی سیر و تورشی" at bounding box center [275, 210] width 259 height 36
click at [389, 196] on textarea "مریشک لەناو سەموونی تایبەتی کەروومی لەگەل سۆسی سیر و تورشی" at bounding box center [275, 210] width 259 height 36
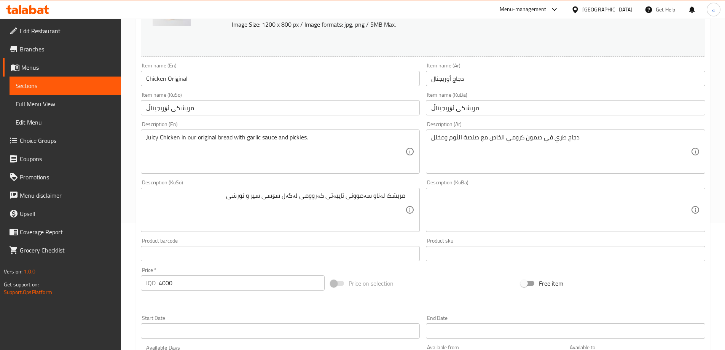
click at [388, 197] on textarea "مریشک لەناو سەموونی تایبەتی کەروومی لەگەل سۆسی سیر و تورشی" at bounding box center [275, 210] width 259 height 36
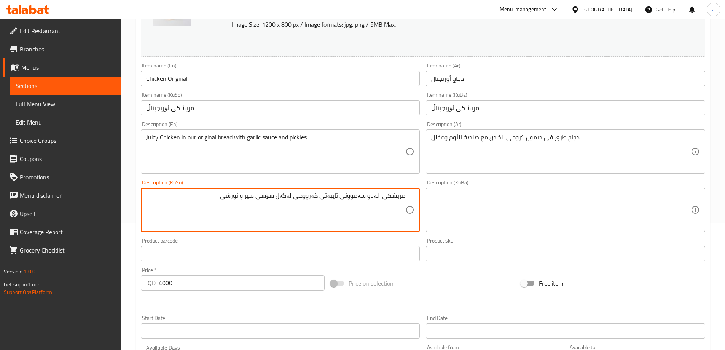
paste textarea "جوسی"
type textarea "مریشکی جوسی لەناو سەموونی تایبەتی کەروومی لەگەل سۆسی سیر و تورشی"
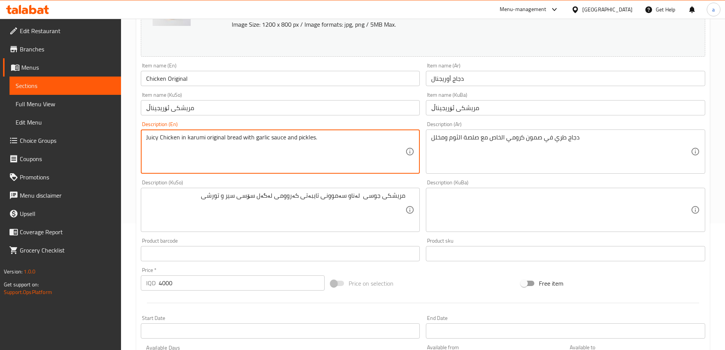
click at [224, 138] on textarea "Juicy Chicken in karumi original bread with garlic sauce and pickles." at bounding box center [275, 152] width 259 height 36
click at [220, 138] on textarea "Juicy Chicken in karumi original bread with garlic sauce and pickles." at bounding box center [275, 152] width 259 height 36
type textarea "Juicy Chicken in karumi original bread with garlic sauce and pickles."
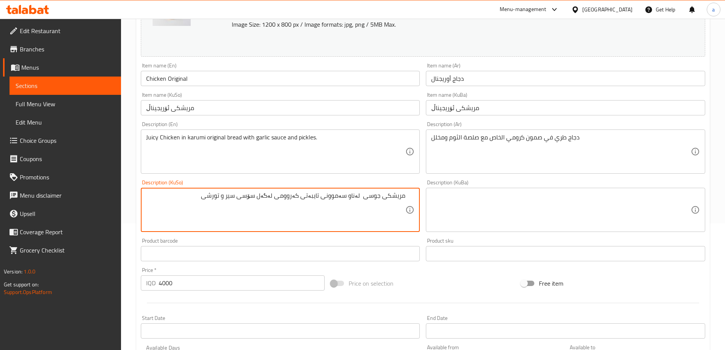
click at [312, 197] on textarea "مریشکی جوسی لەناو سەموونی تایبەتی کەروومی لەگەل سۆسی سیر و تورشی" at bounding box center [275, 210] width 259 height 36
paste textarea "ۆریجیناڵ"
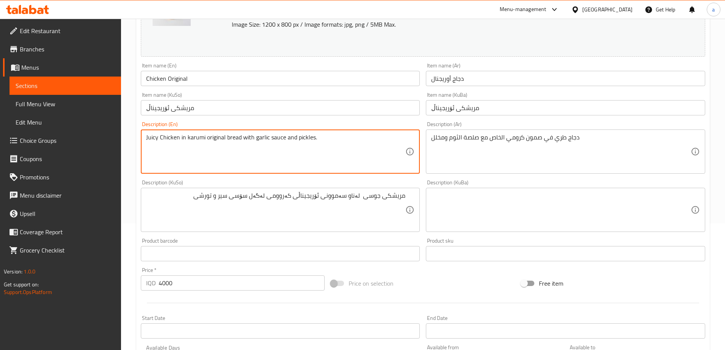
click at [262, 139] on textarea "Juicy Chicken in karumi original bread with garlic sauce and pickles." at bounding box center [275, 152] width 259 height 36
click at [266, 140] on textarea "Juicy Chicken in karumi original bread with garlic sauce and pickles." at bounding box center [275, 152] width 259 height 36
drag, startPoint x: 285, startPoint y: 138, endPoint x: 255, endPoint y: 143, distance: 30.5
click at [255, 143] on textarea "Juicy Chicken in karumi original bread with garlic sauce and pickles." at bounding box center [275, 152] width 259 height 36
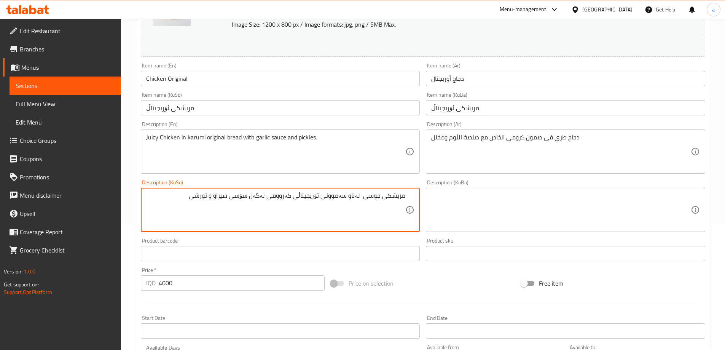
type textarea "مریشکی جوسی لەناو سەموونی ئۆریجیناڵی کەروومی لەگەل سۆسی سیراو و تورشی"
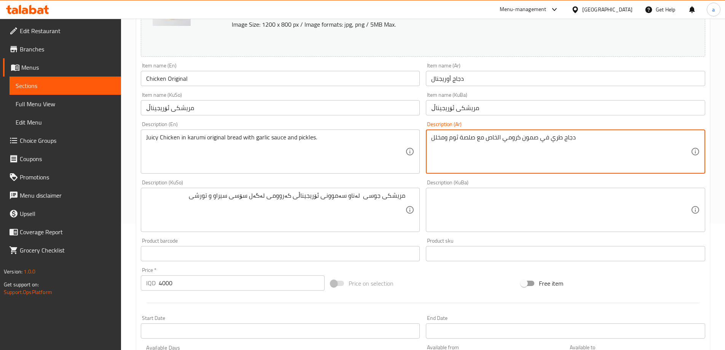
type textarea "دجاج طري في صمون كرومي الخاص مع صلصة ثوم ومخلل"
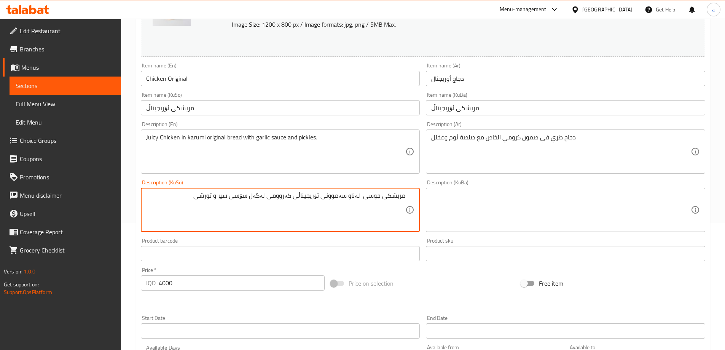
type textarea "مریشکی جوسی لەناو سەموونی ئۆریجیناڵی کەروومی لەگەل سۆسی سیر و تورشی"
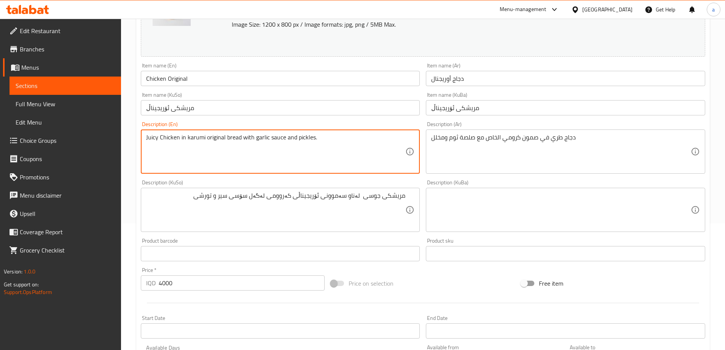
drag, startPoint x: 254, startPoint y: 137, endPoint x: 283, endPoint y: 137, distance: 28.9
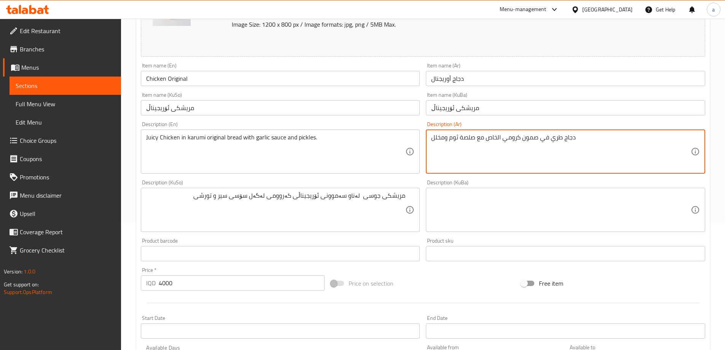
click at [578, 138] on textarea "دجاج طري في صمون كرومي الخاص مع صلصة ثوم ومخلل" at bounding box center [560, 152] width 259 height 36
click at [665, 137] on textarea "دجاج طري في صمون كرومي الخاص مع صلصة ثوم ومخلل" at bounding box center [560, 152] width 259 height 36
click at [609, 140] on textarea "دجاج جوسي في صمون كرومي الخاص مع صلصة ثوم ومخلل" at bounding box center [560, 152] width 259 height 36
paste textarea "ورجينال"
click at [579, 139] on textarea "دجاج جوسي في صمون كرومي أورجينال خاص مع صلصة ثوم ومخلل" at bounding box center [560, 152] width 259 height 36
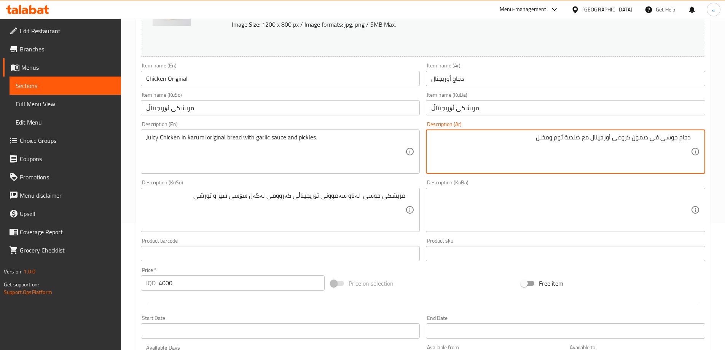
type textarea "دجاج جوسي في صمون كرومي أورجينال مع صلصة ثوم ومخلل"
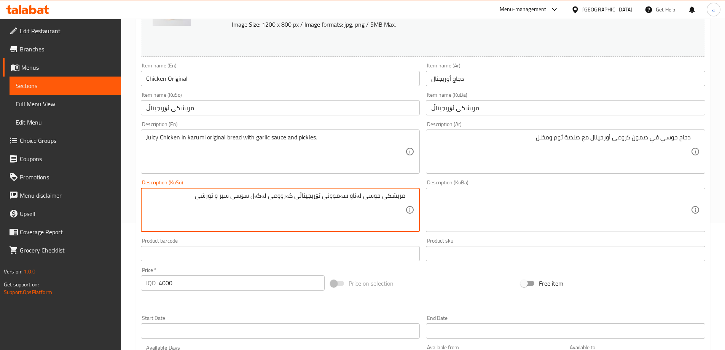
type textarea "مریشکی جوسی لەناو سەموونی ئۆریجیناڵی کەروومی لەگەل سۆسی سیر و تورشی"
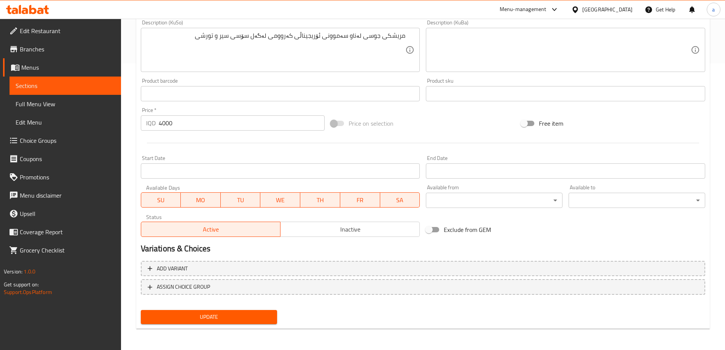
type textarea "Juicy Chicken in karumi original samoon with garlic sauce and pickles."
click at [234, 316] on span "Update" at bounding box center [209, 317] width 124 height 10
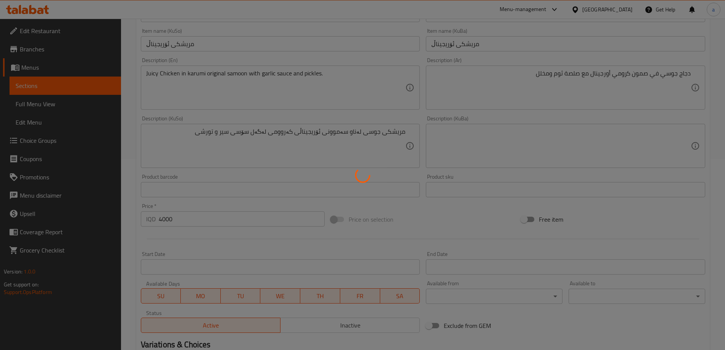
scroll to position [33, 0]
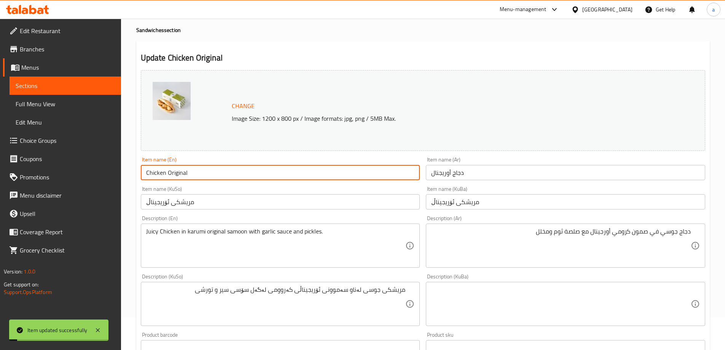
drag, startPoint x: 193, startPoint y: 174, endPoint x: 63, endPoint y: 178, distance: 129.8
click at [63, 178] on div "Edit Restaurant Branches Menus Sections Full Menu View Edit Menu Choice Groups …" at bounding box center [362, 295] width 725 height 618
click at [60, 102] on span "Full Menu View" at bounding box center [65, 103] width 99 height 9
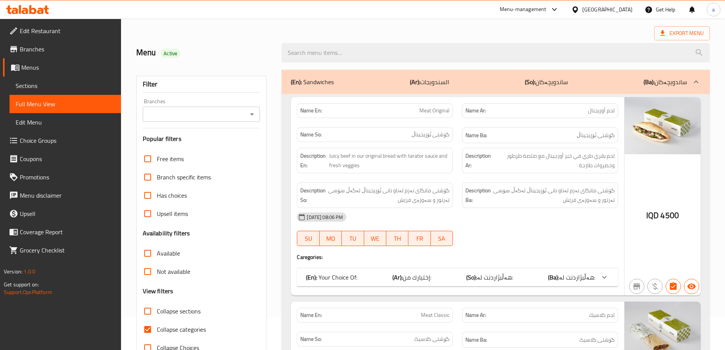
click at [257, 118] on div "Branches" at bounding box center [202, 114] width 118 height 15
click at [247, 118] on div "Branches" at bounding box center [202, 114] width 118 height 15
click at [251, 118] on icon "Open" at bounding box center [251, 114] width 9 height 9
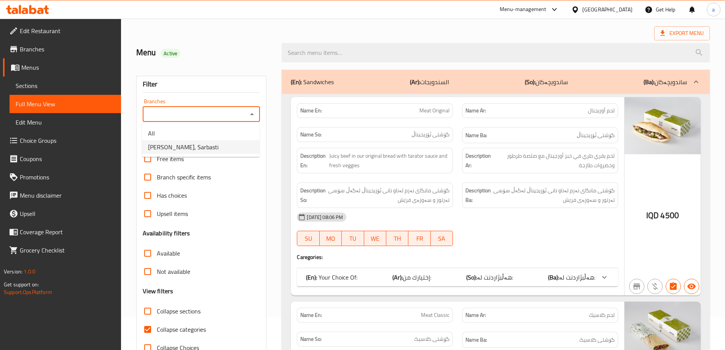
click at [234, 150] on li "Karumi, Sarbasti" at bounding box center [201, 147] width 118 height 14
type input "Karumi, Sarbasti"
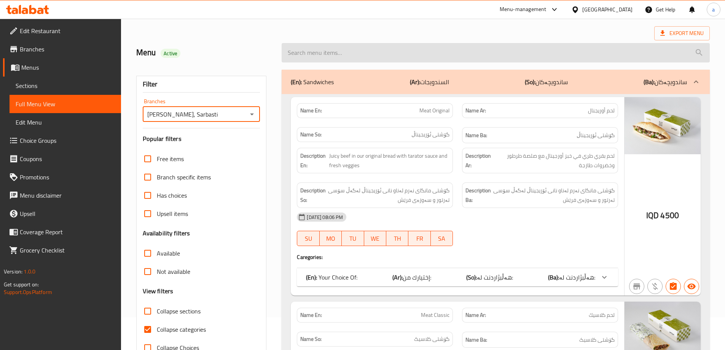
click at [400, 57] on input "search" at bounding box center [496, 52] width 428 height 19
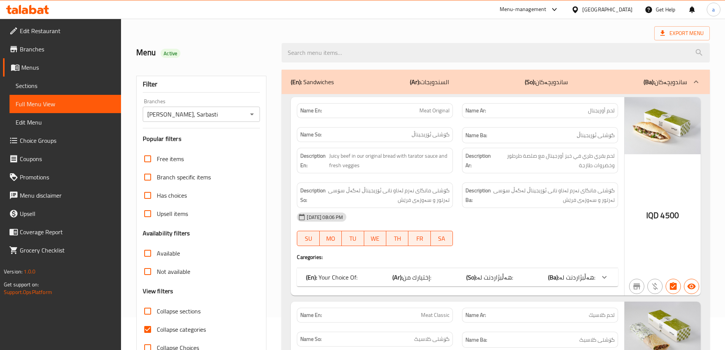
paste input "Chicken Original"
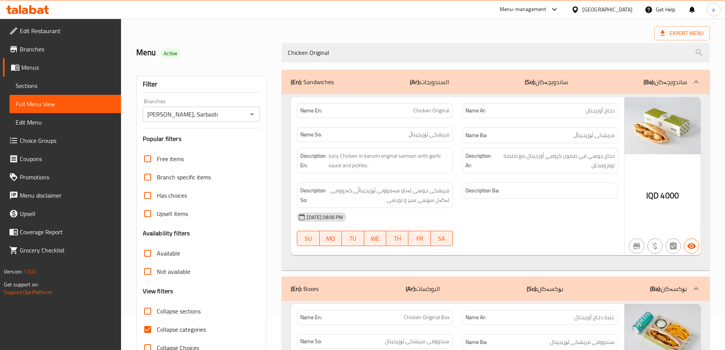
type input "Chicken Original"
click at [178, 326] on span "Collapse categories" at bounding box center [181, 329] width 49 height 9
click at [157, 326] on input "Collapse categories" at bounding box center [147, 329] width 18 height 18
checkbox input "false"
click at [420, 289] on p "(Ar): البوكسات" at bounding box center [423, 288] width 34 height 9
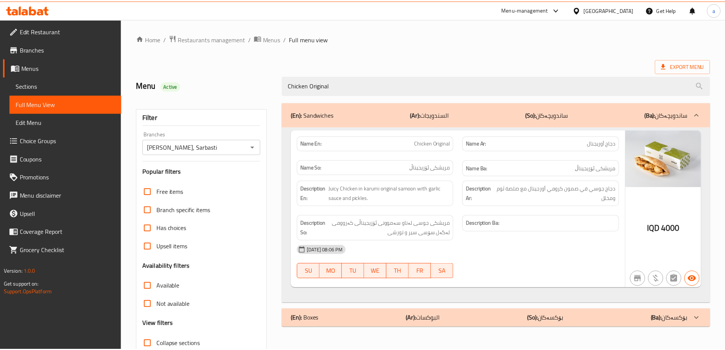
scroll to position [55, 0]
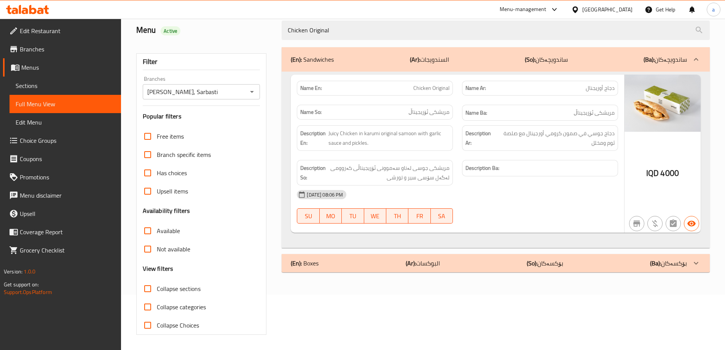
drag, startPoint x: 335, startPoint y: 29, endPoint x: 268, endPoint y: 39, distance: 67.3
click at [271, 37] on div "Menu Active Chicken Original" at bounding box center [423, 30] width 583 height 34
paste input "Falafel Origina"
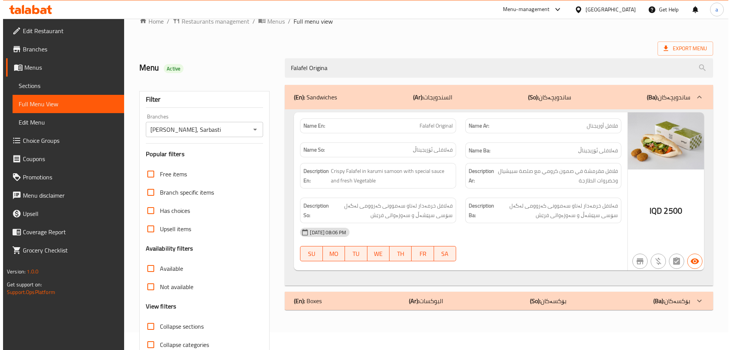
scroll to position [0, 0]
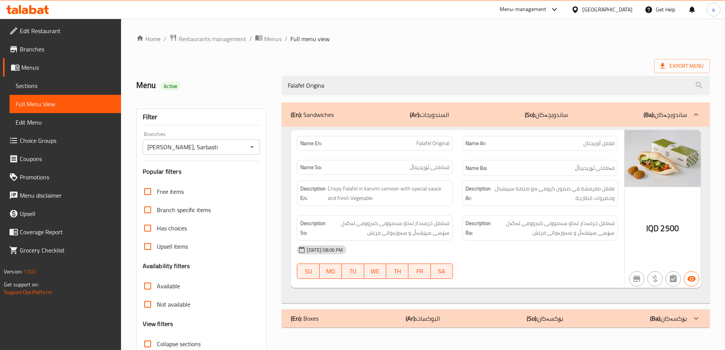
type input "Falafel Origina"
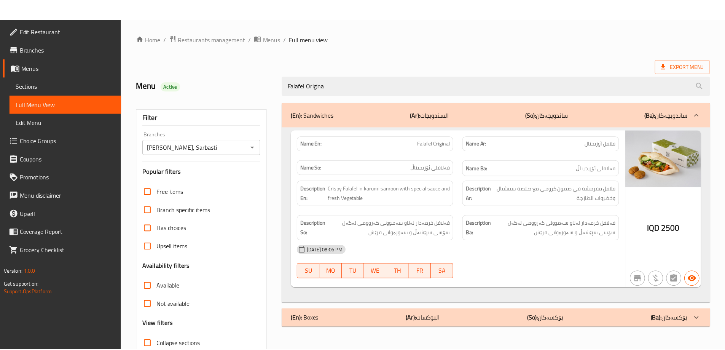
scroll to position [55, 0]
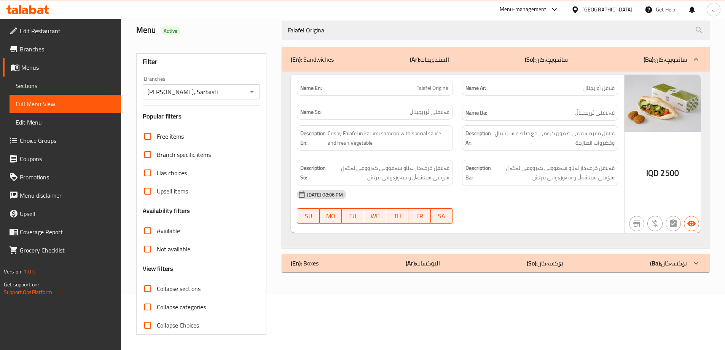
click at [41, 6] on icon at bounding box center [27, 9] width 43 height 9
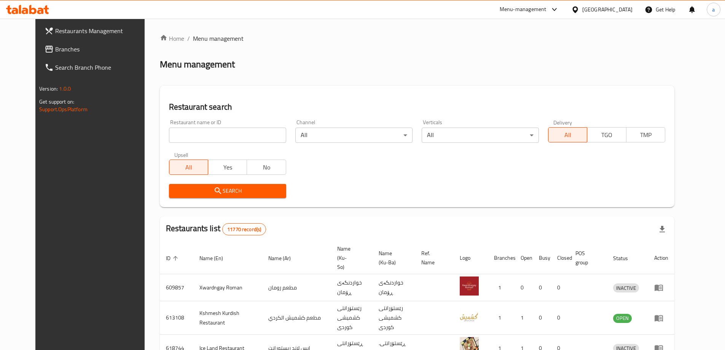
click at [223, 138] on input "search" at bounding box center [227, 134] width 117 height 15
paste input "704741"
type input "704741"
click at [253, 187] on span "Search" at bounding box center [227, 191] width 105 height 10
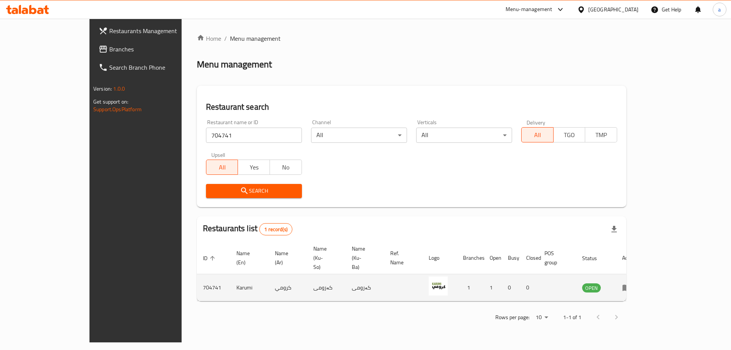
click at [630, 285] on icon "enhanced table" at bounding box center [626, 288] width 8 height 6
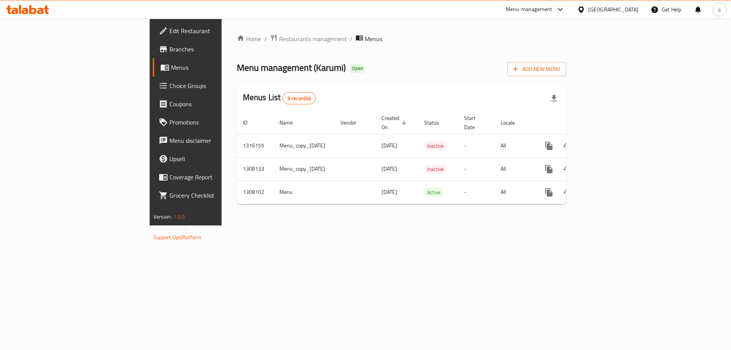
click at [153, 55] on link "Branches" at bounding box center [212, 49] width 119 height 18
